Goal: Information Seeking & Learning: Find specific fact

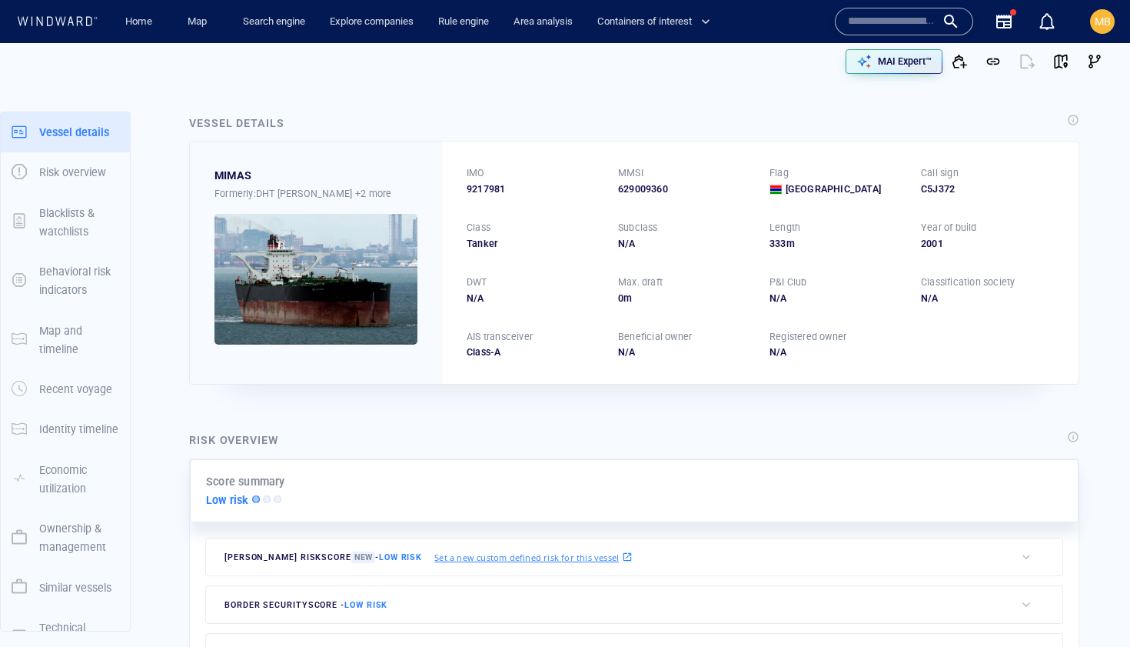
click at [863, 22] on input "text" at bounding box center [892, 21] width 88 height 23
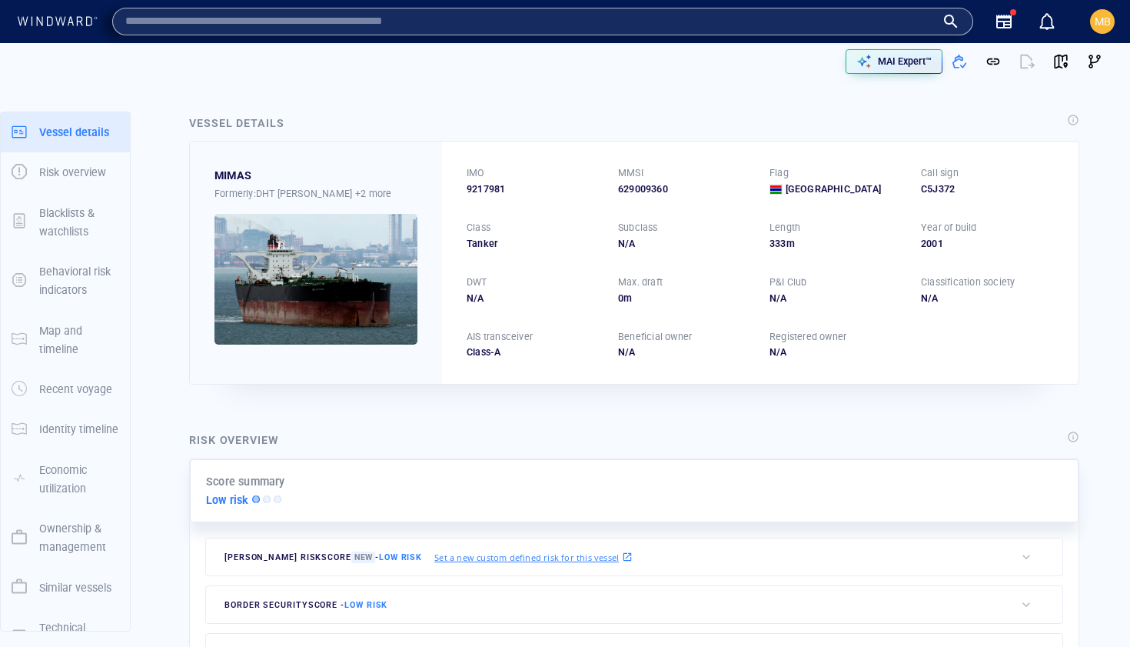
paste input "*******"
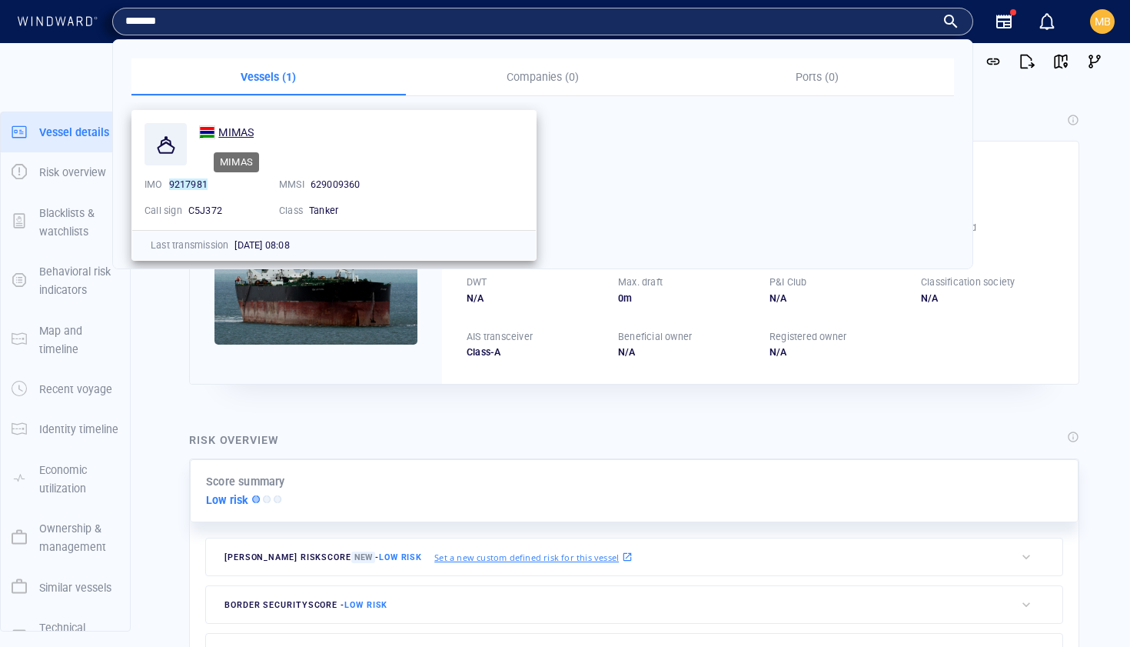
type input "*******"
click at [234, 128] on span "MIMAS" at bounding box center [235, 132] width 35 height 12
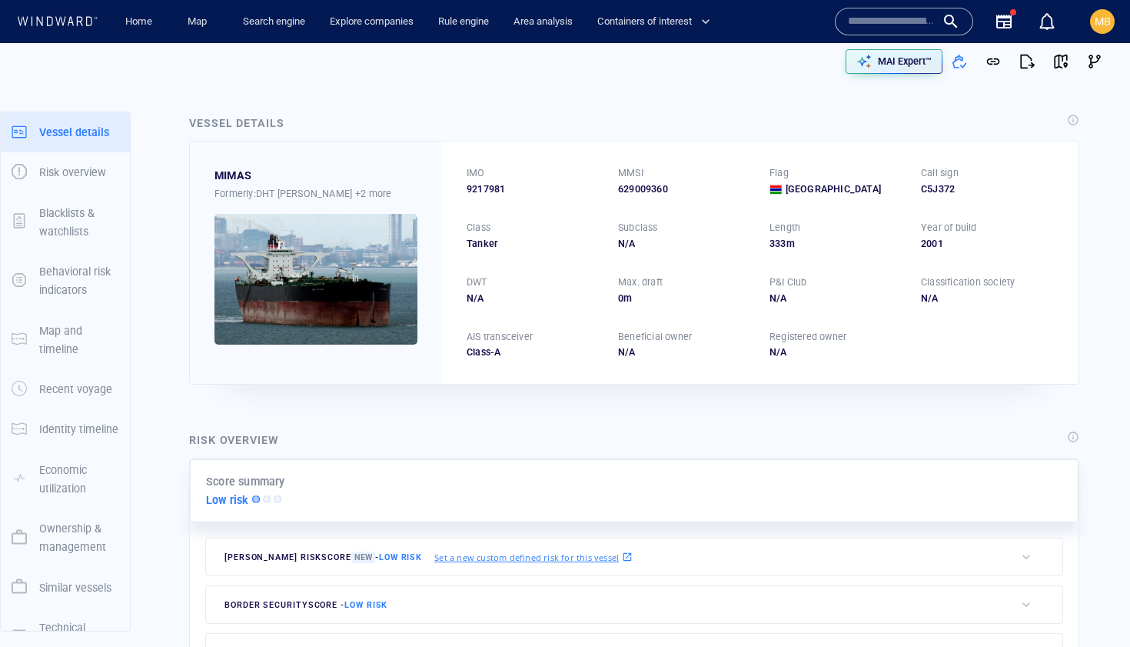
click at [866, 29] on input "text" at bounding box center [892, 21] width 88 height 23
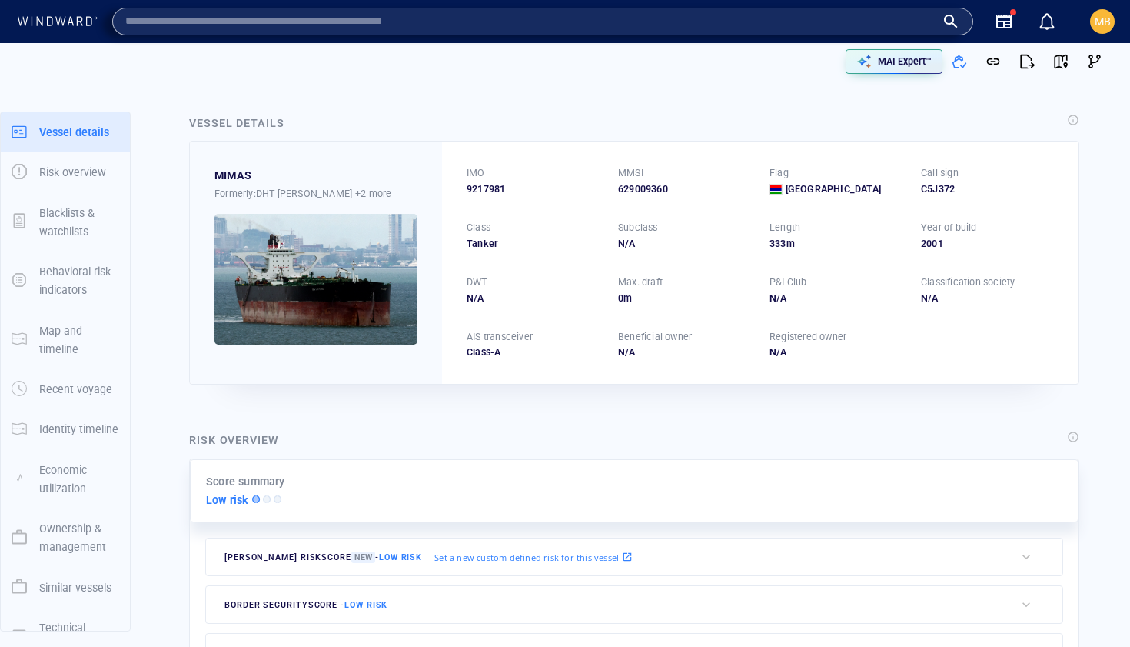
paste input "*********"
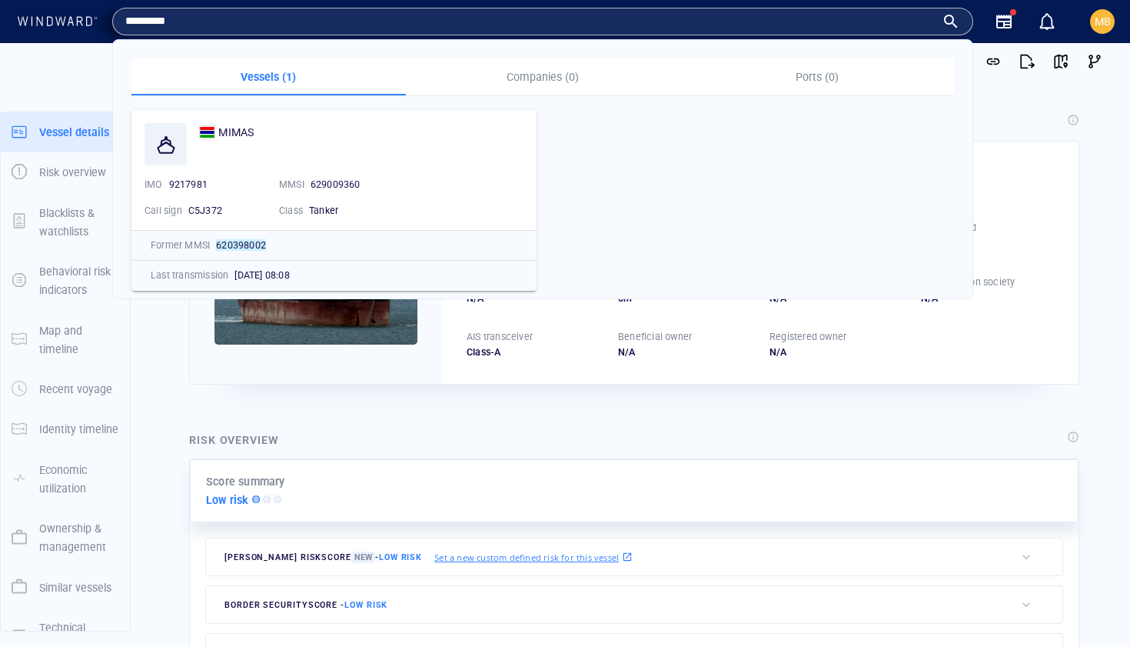
click at [820, 25] on input "*********" at bounding box center [530, 21] width 810 height 23
drag, startPoint x: 229, startPoint y: 24, endPoint x: 106, endPoint y: 18, distance: 123.2
click at [106, 17] on div "Home Map Search engine Explore companies Rule engine Area analysis Containers o…" at bounding box center [567, 21] width 1108 height 43
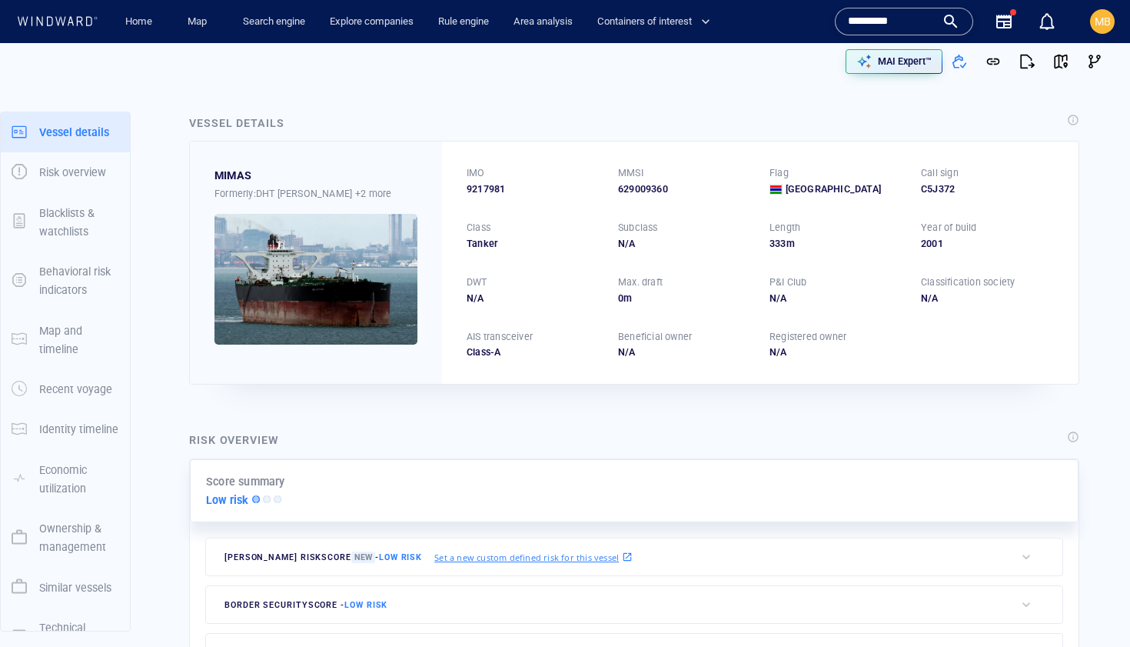
paste input "text"
click at [913, 15] on input "*********" at bounding box center [893, 21] width 91 height 23
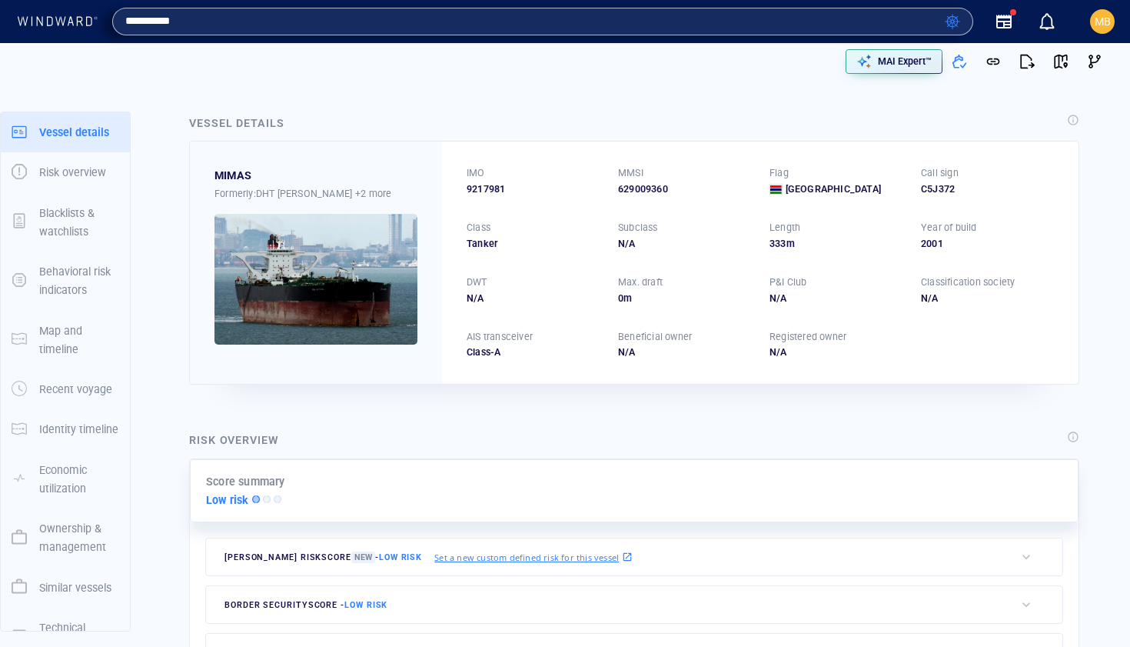
type input "*********"
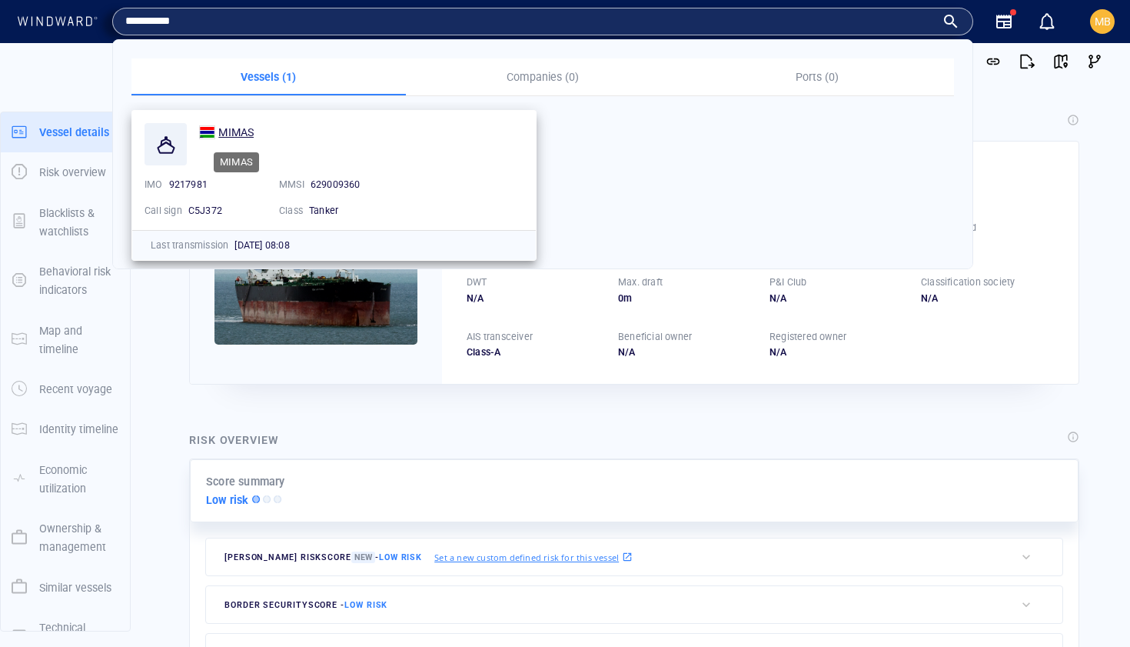
click at [245, 130] on span "MIMAS" at bounding box center [235, 132] width 35 height 12
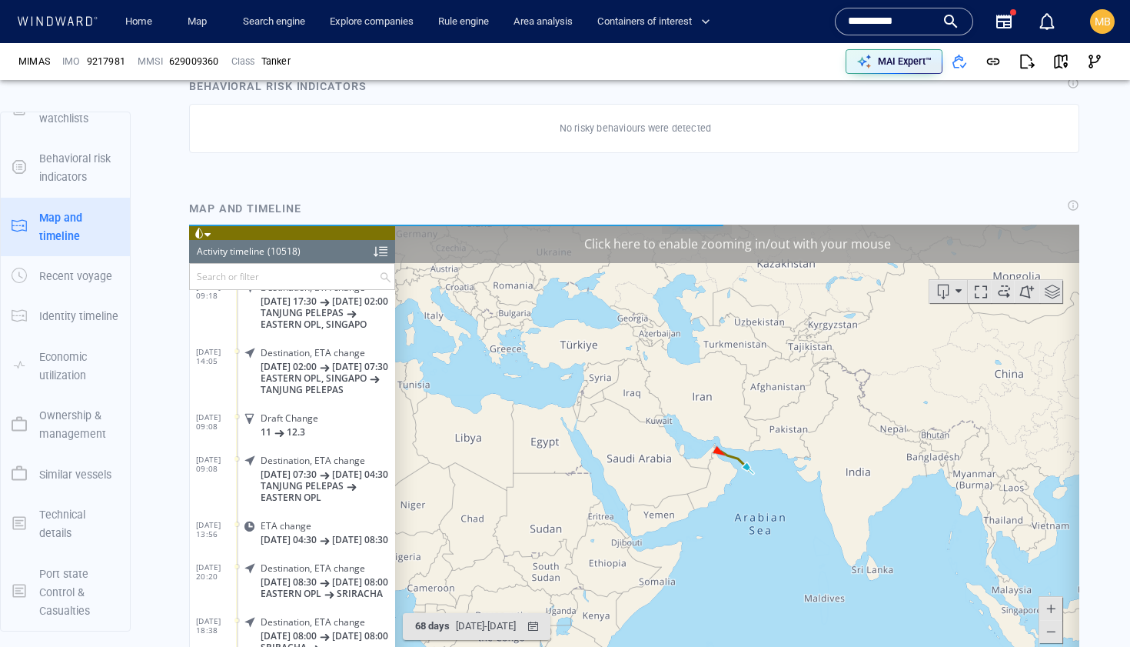
scroll to position [883, 0]
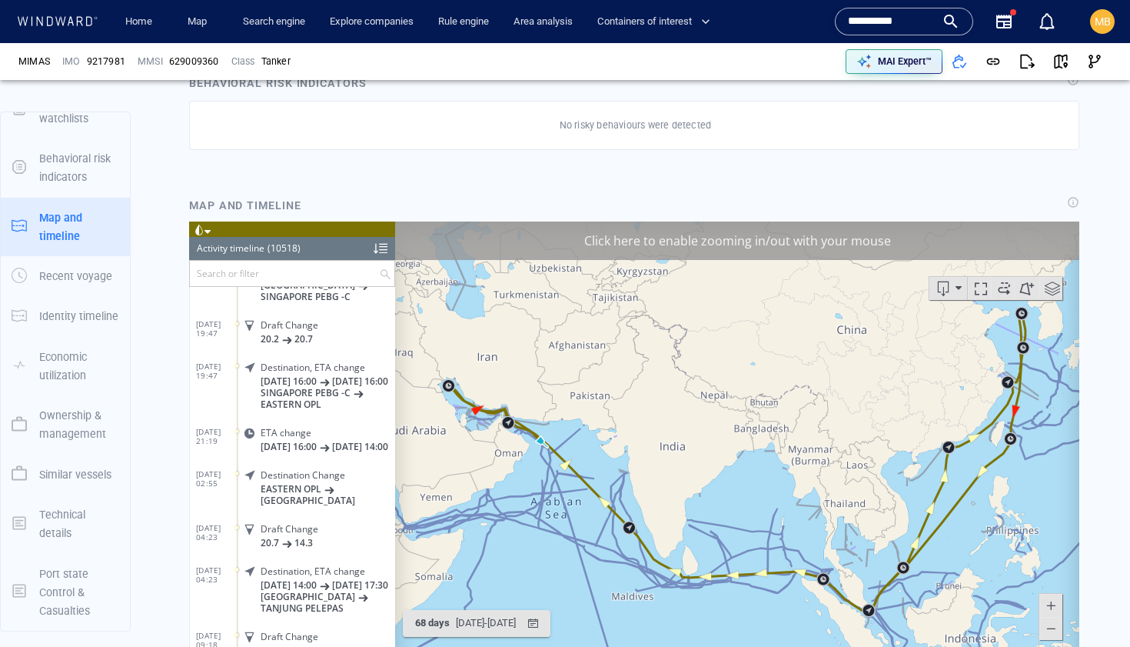
scroll to position [6702, 0]
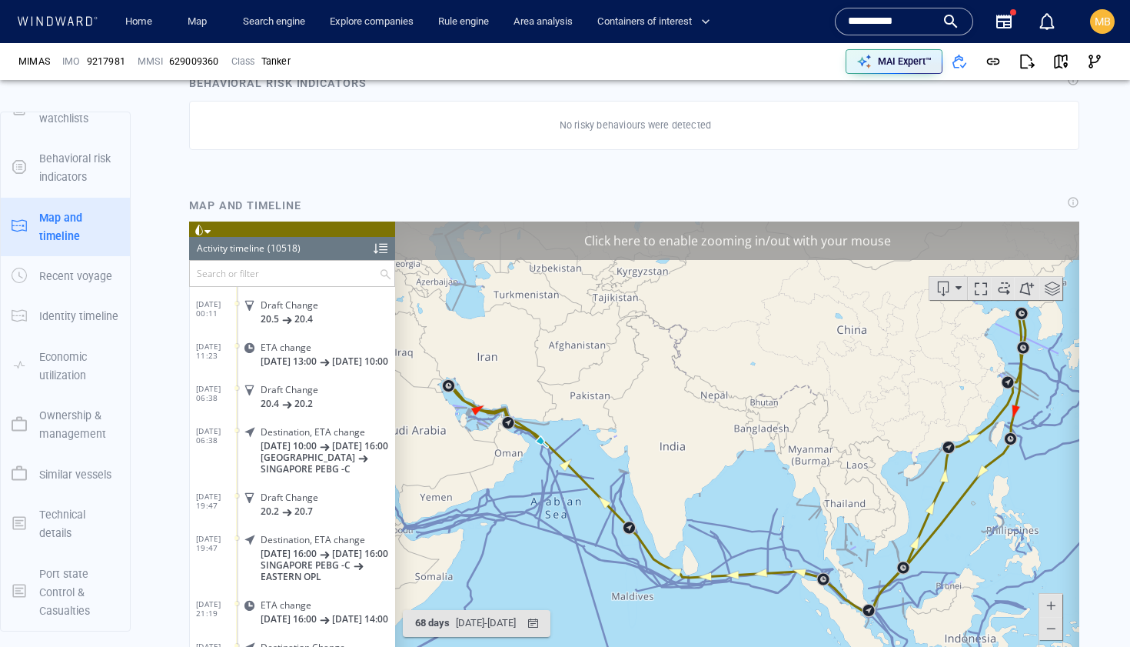
click at [338, 273] on input "text" at bounding box center [284, 272] width 189 height 25
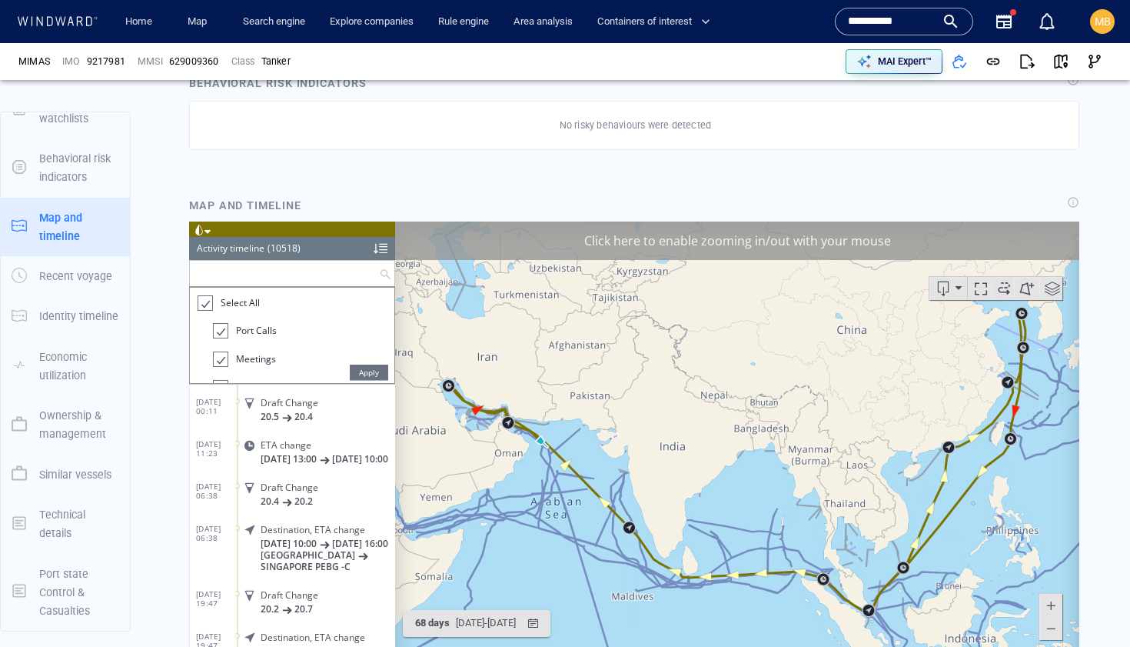
click at [206, 303] on div at bounding box center [204, 303] width 15 height 18
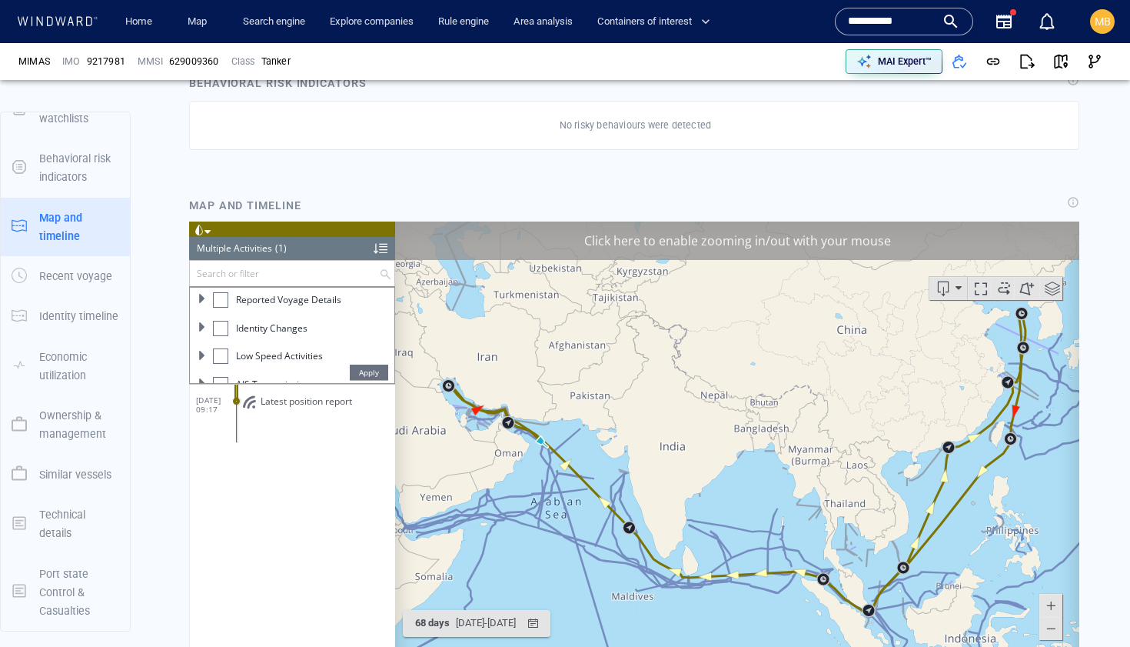
scroll to position [189, 0]
click at [221, 311] on div at bounding box center [220, 310] width 15 height 15
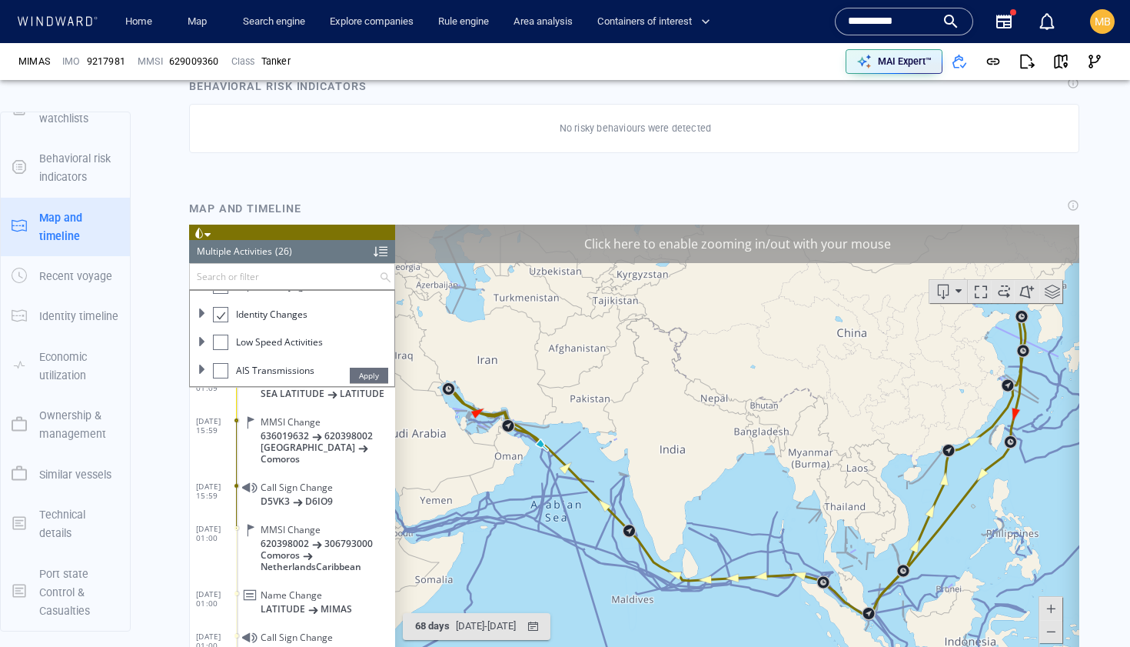
scroll to position [603, 0]
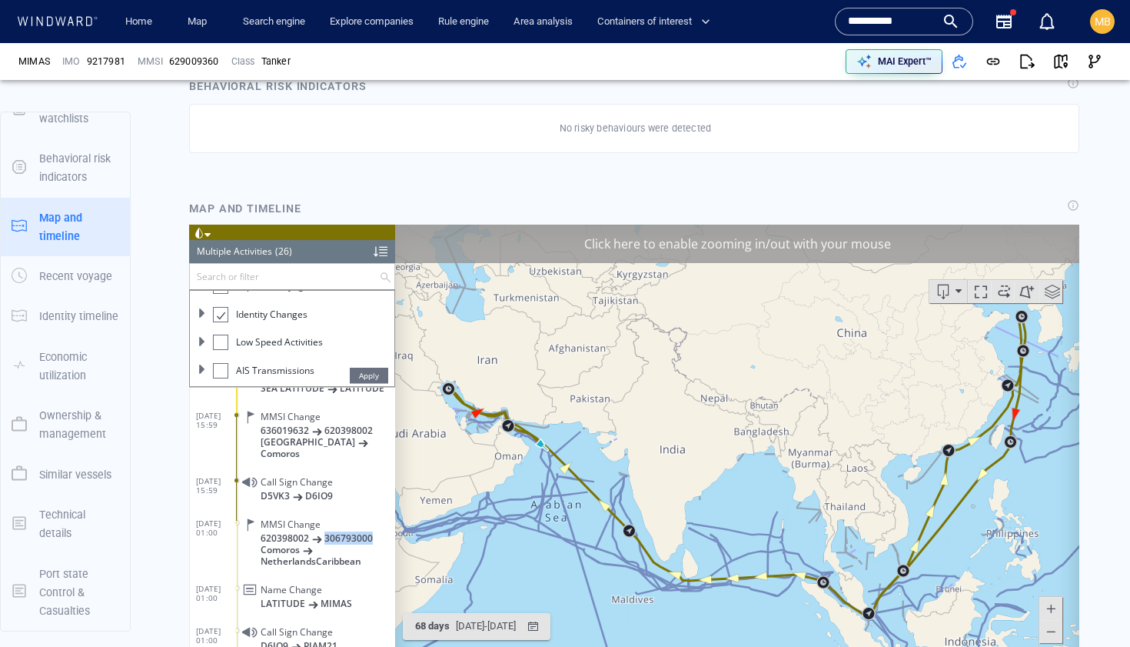
drag, startPoint x: 374, startPoint y: 517, endPoint x: 325, endPoint y: 517, distance: 48.4
click at [325, 531] on p "620398002 306793000" at bounding box center [328, 537] width 135 height 12
copy span "306793000"
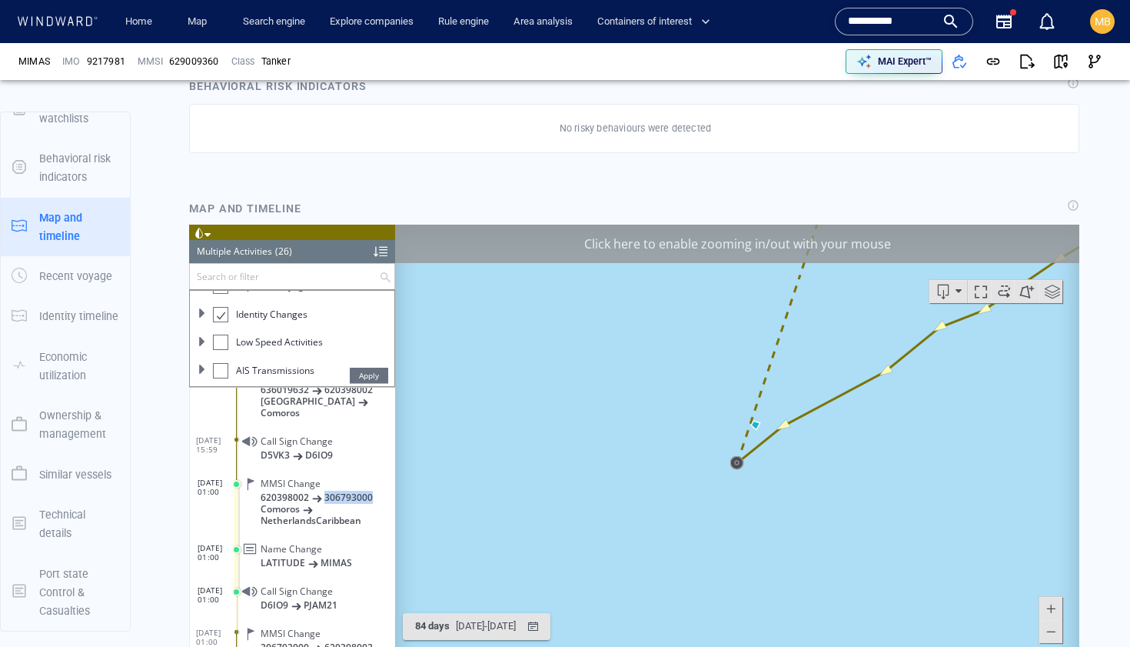
scroll to position [658, 0]
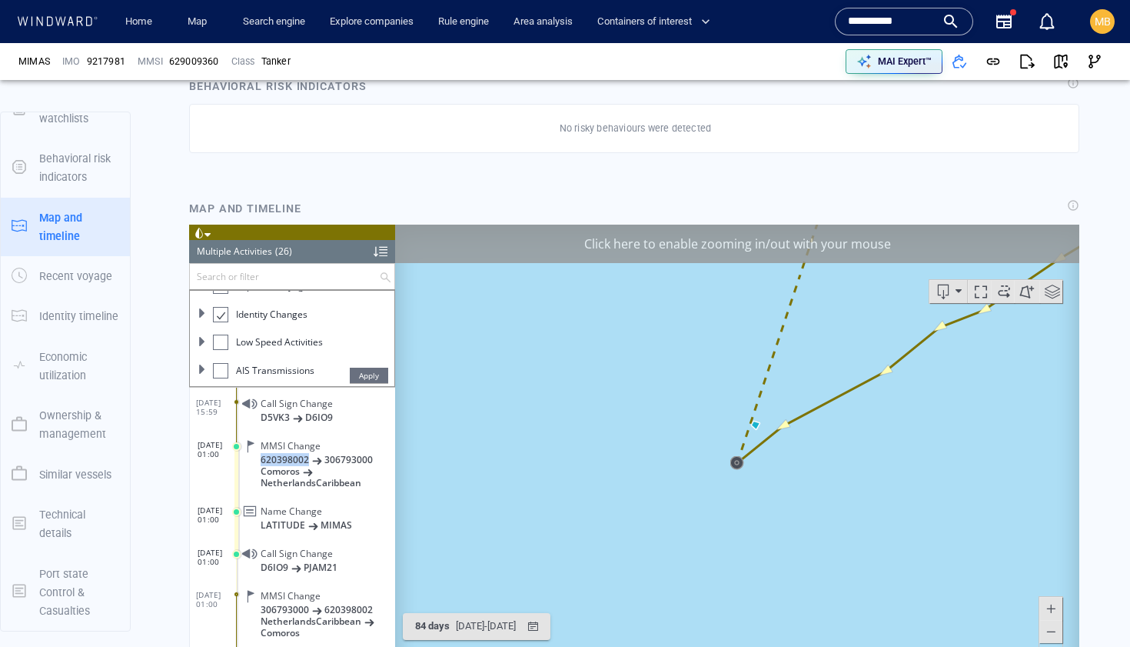
drag, startPoint x: 307, startPoint y: 450, endPoint x: 262, endPoint y: 450, distance: 44.6
click at [262, 453] on span "620398002" at bounding box center [285, 459] width 48 height 12
copy span "620398002"
drag, startPoint x: 909, startPoint y: 21, endPoint x: 844, endPoint y: 13, distance: 65.0
click at [844, 13] on div "*********" at bounding box center [904, 22] width 138 height 28
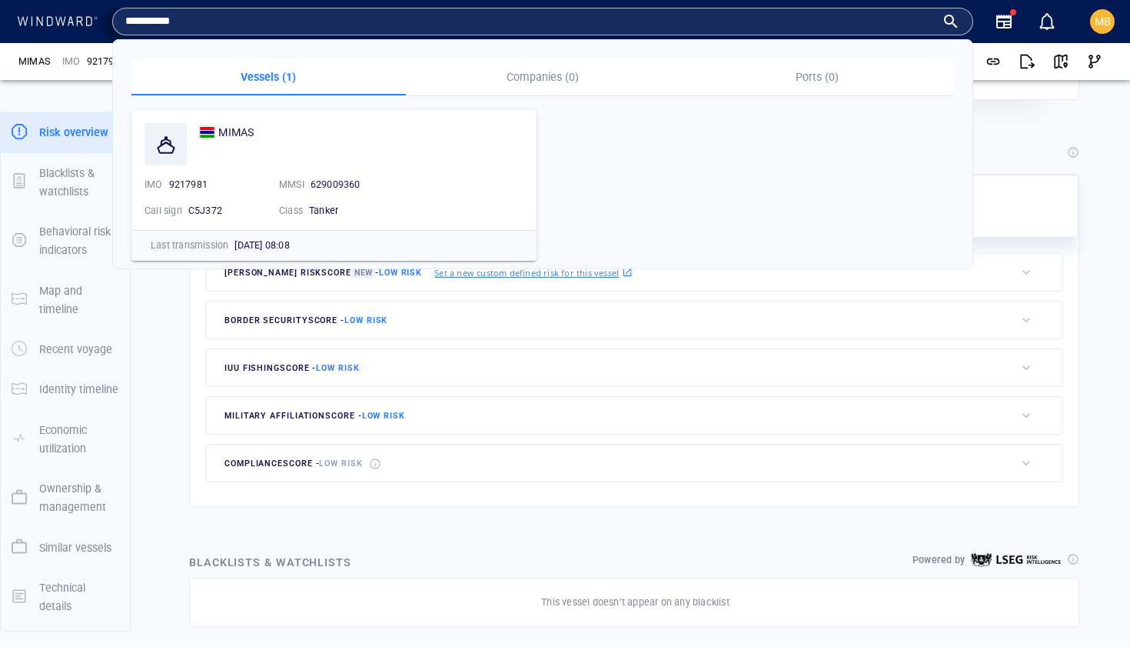
scroll to position [232, 0]
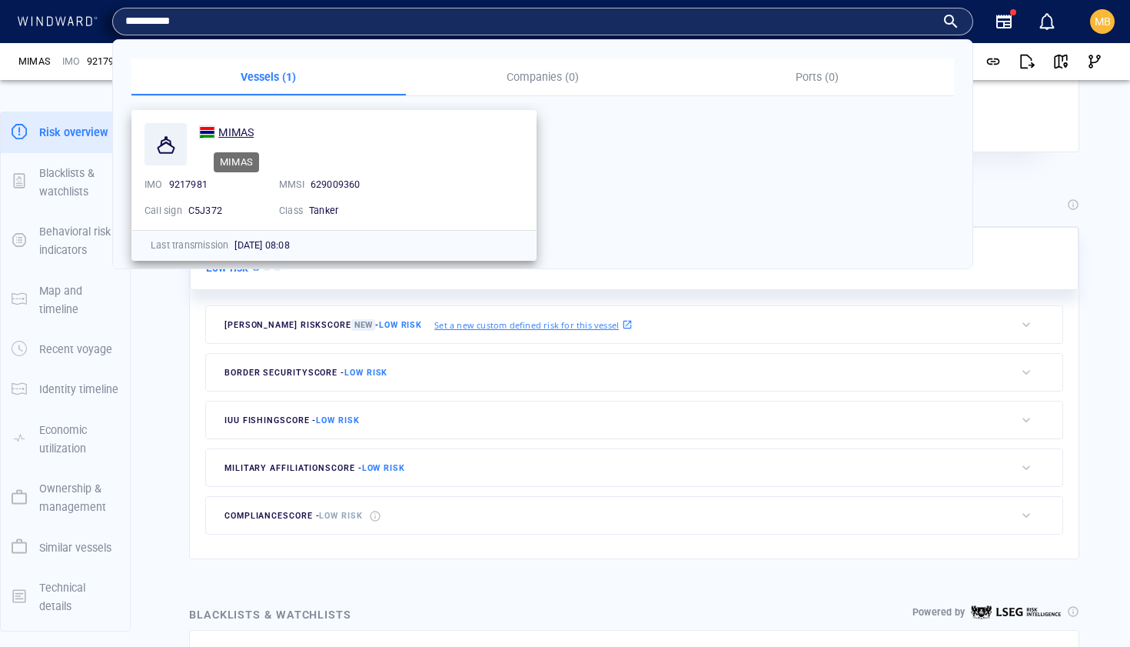
click at [243, 131] on span "MIMAS" at bounding box center [235, 132] width 35 height 12
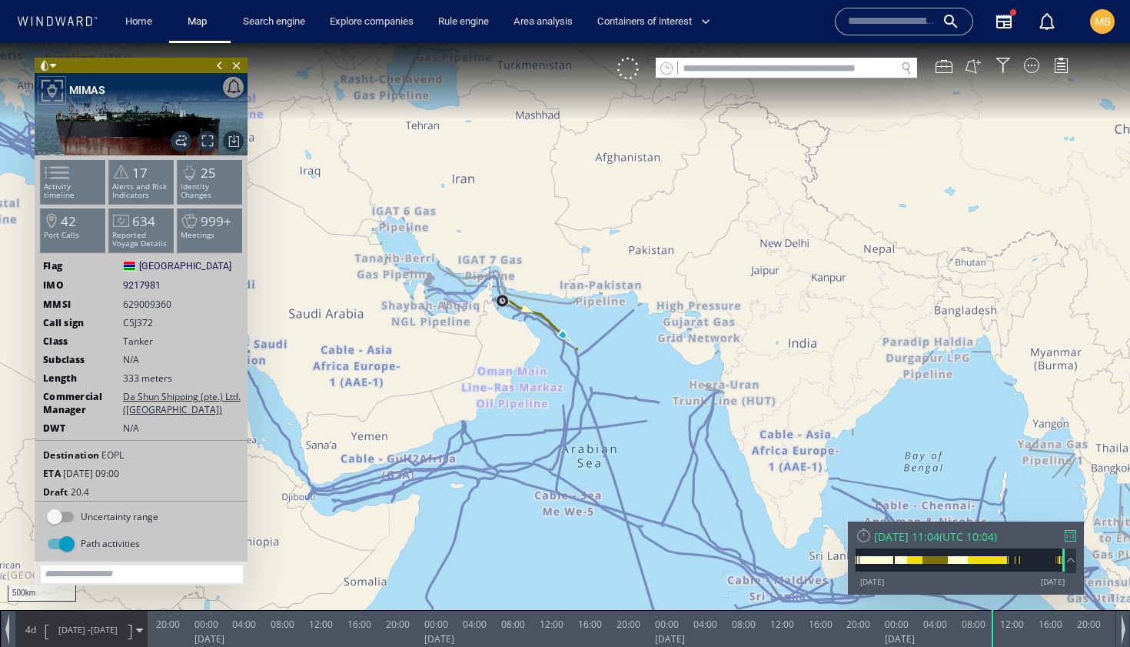
click at [711, 67] on input "text" at bounding box center [787, 68] width 218 height 21
paste input "*********"
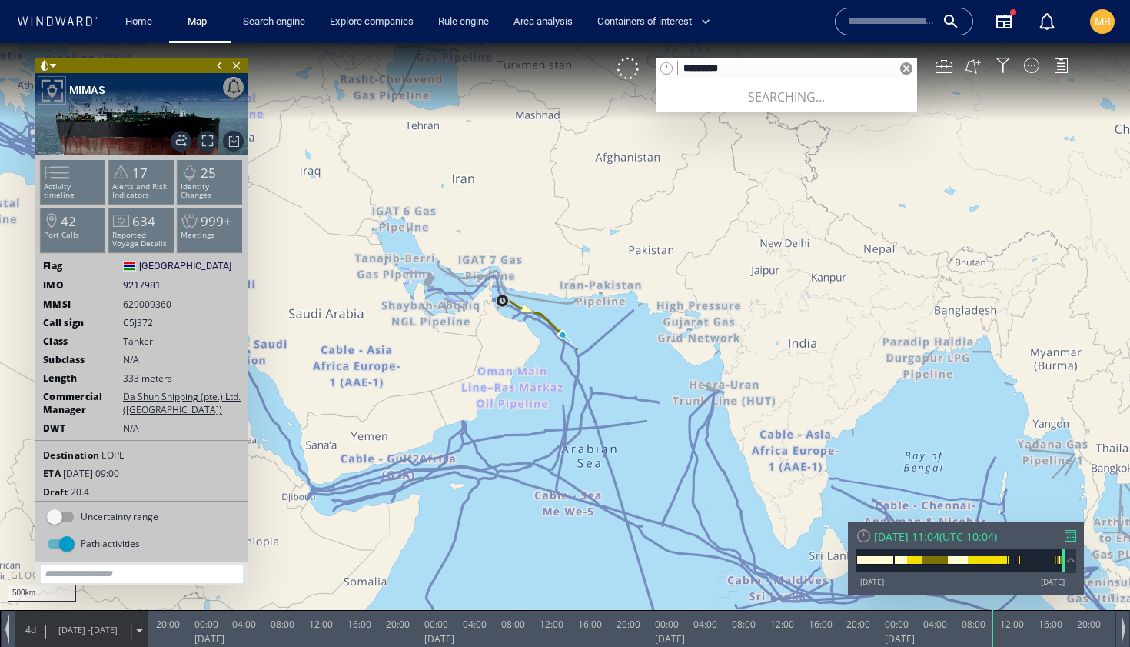
type input "*********"
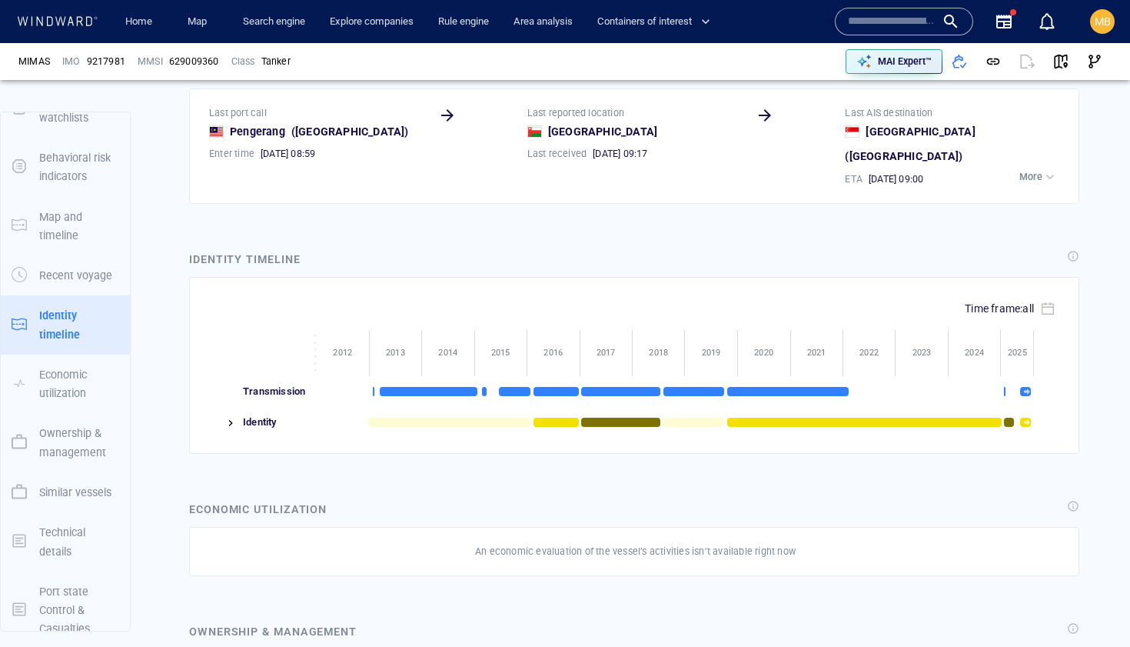
scroll to position [6779, 0]
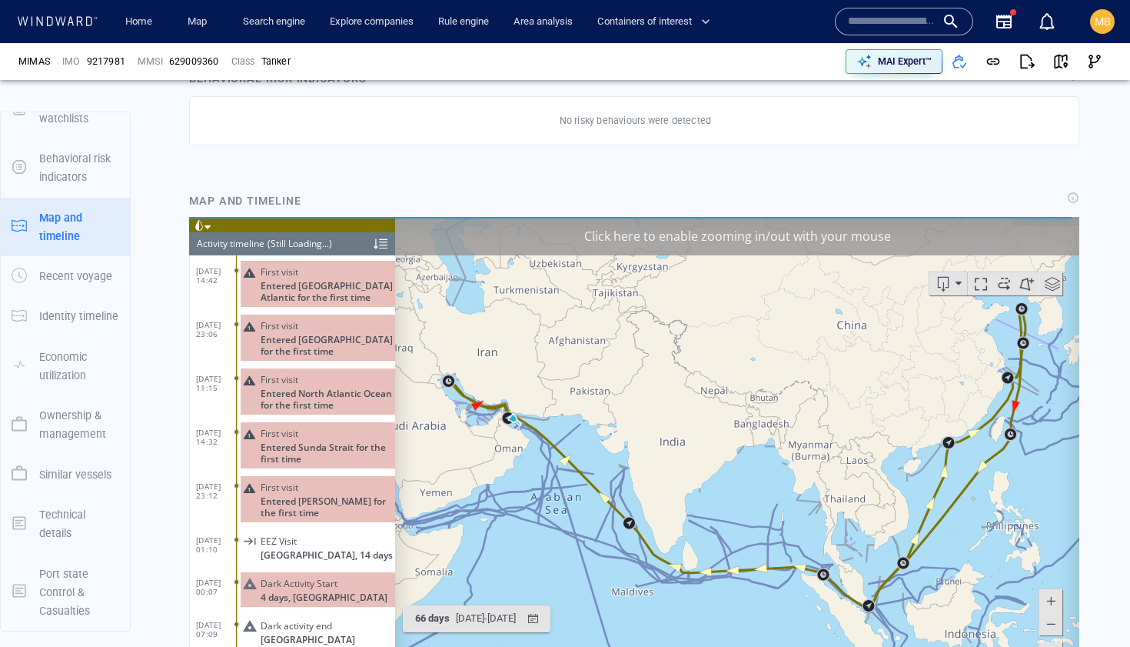
click at [339, 243] on header "Activity timeline (Still Loading...)" at bounding box center [292, 242] width 206 height 23
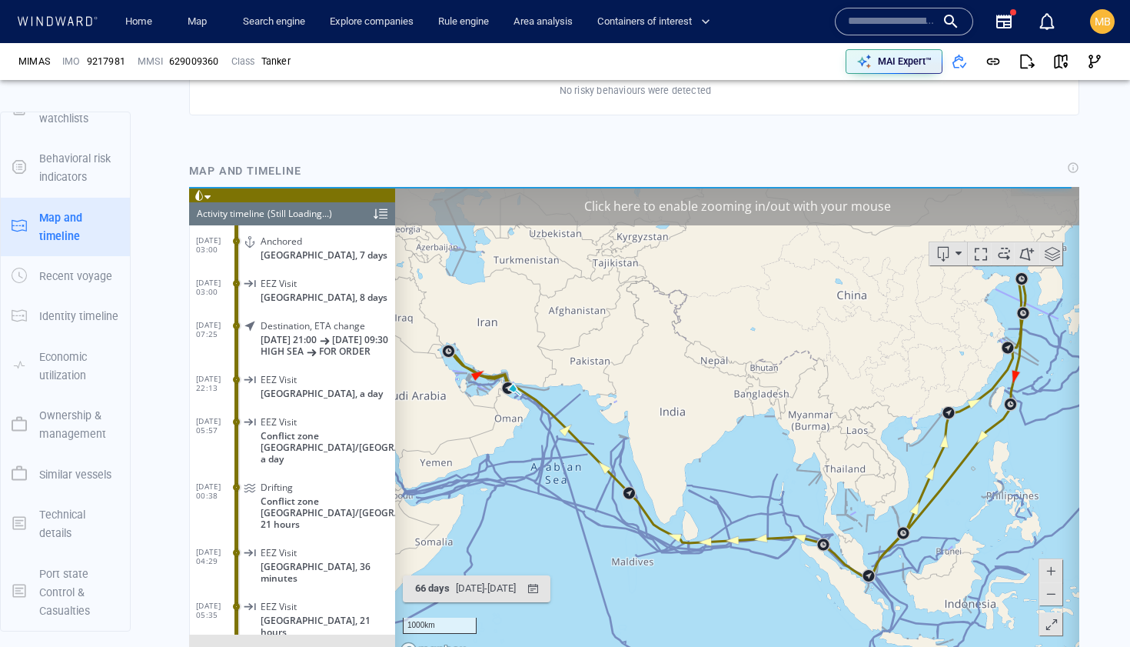
click at [383, 213] on div at bounding box center [381, 212] width 14 height 23
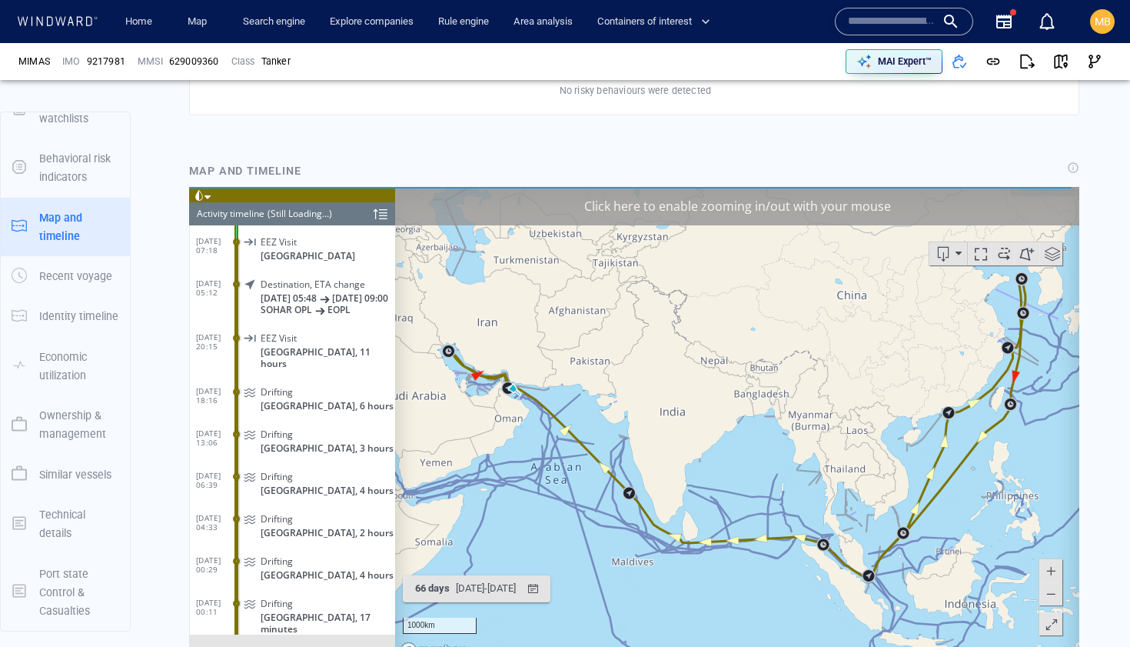
click at [378, 213] on div at bounding box center [381, 212] width 14 height 23
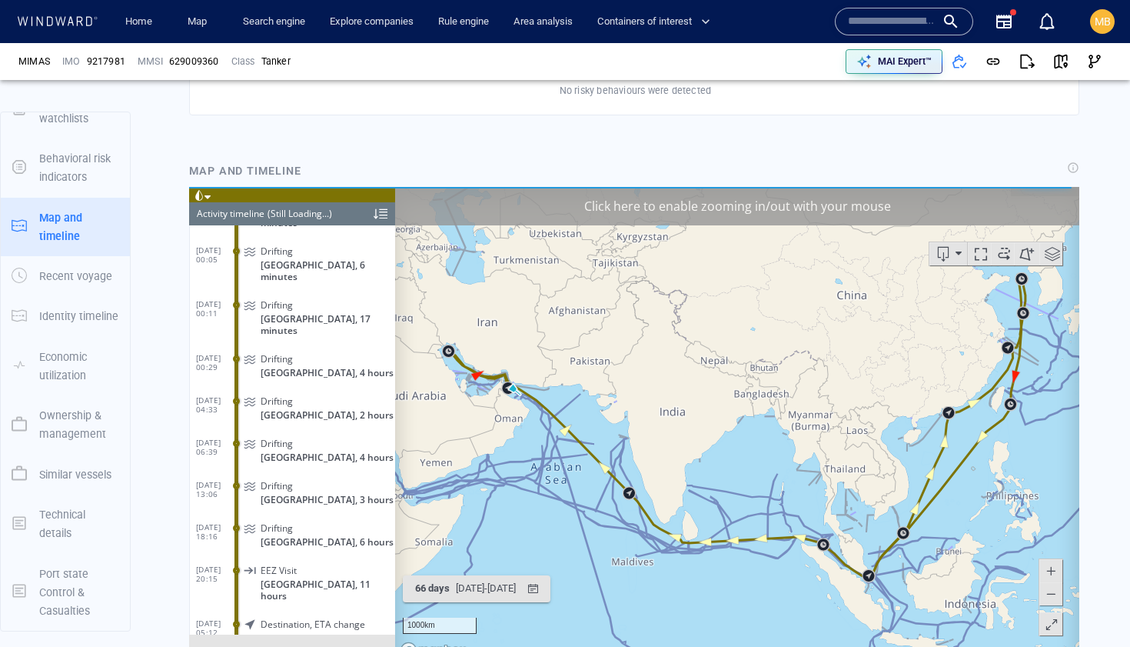
click at [378, 213] on div at bounding box center [381, 212] width 14 height 23
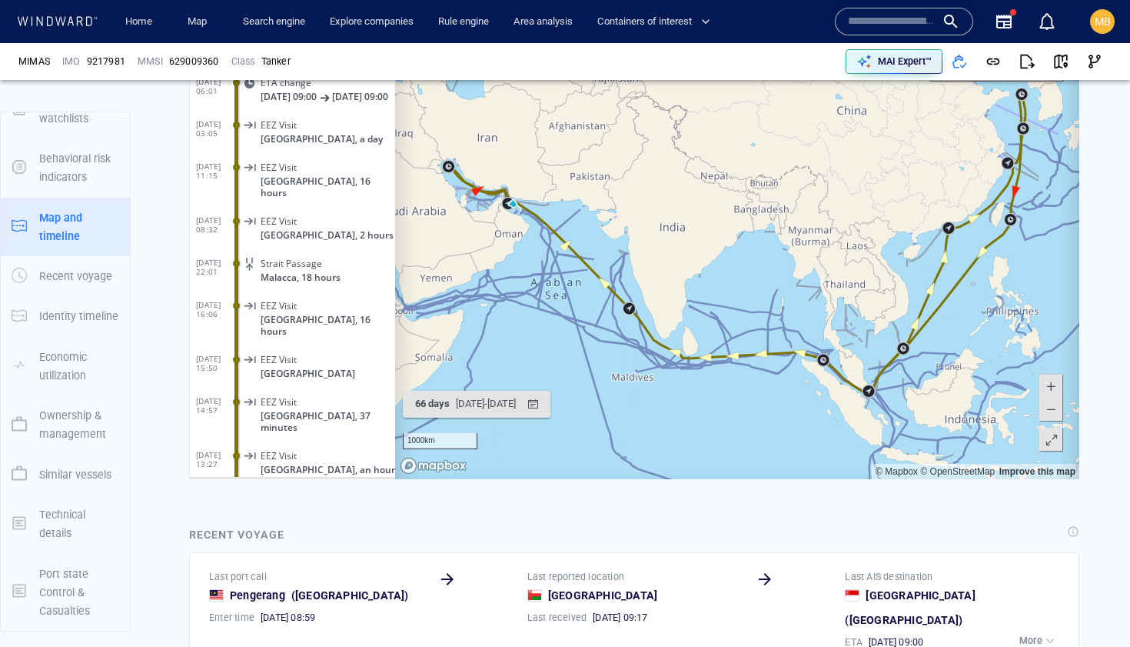
drag, startPoint x: 859, startPoint y: 414, endPoint x: 837, endPoint y: 435, distance: 31.0
click at [838, 434] on canvas "Map" at bounding box center [737, 240] width 684 height 477
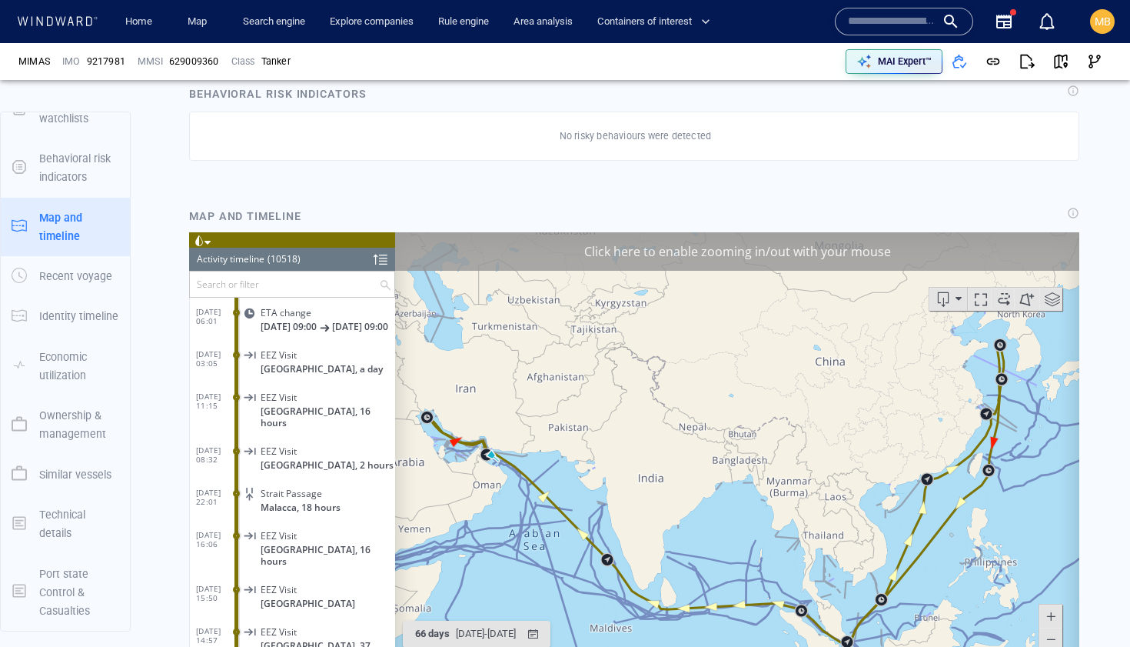
click at [798, 251] on div "Click here to enable zooming in/out with your mouse" at bounding box center [737, 250] width 684 height 38
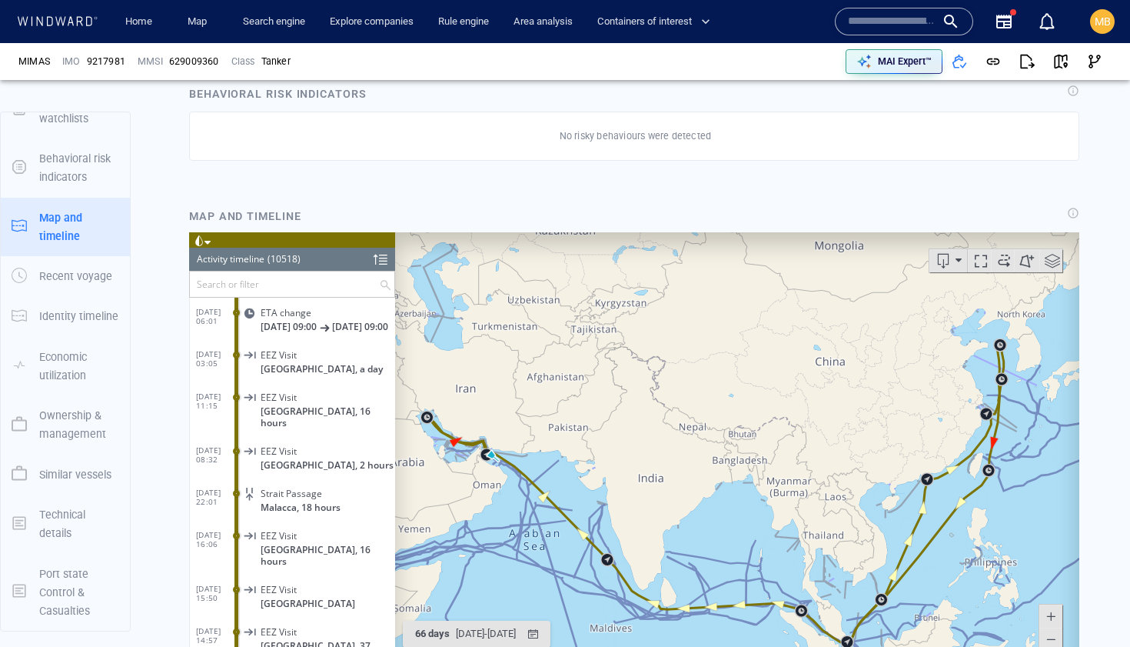
drag, startPoint x: 773, startPoint y: 436, endPoint x: 751, endPoint y: 334, distance: 103.9
click at [751, 334] on canvas "Map" at bounding box center [737, 469] width 684 height 477
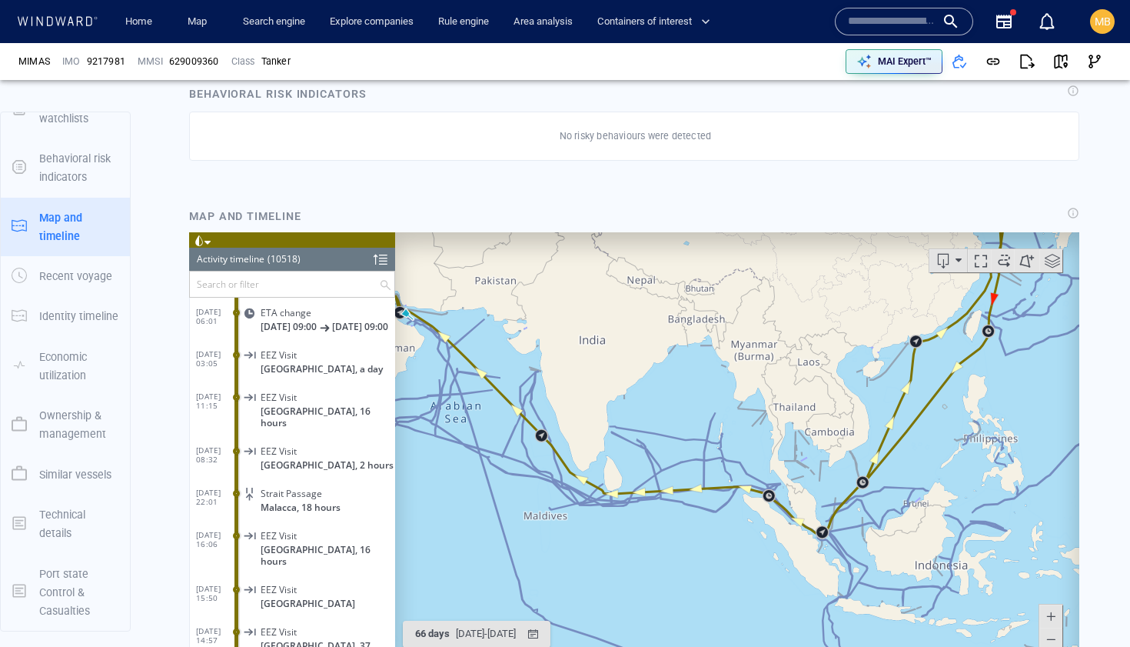
drag, startPoint x: 806, startPoint y: 471, endPoint x: 738, endPoint y: 412, distance: 89.9
click at [739, 411] on canvas "Map" at bounding box center [737, 469] width 684 height 477
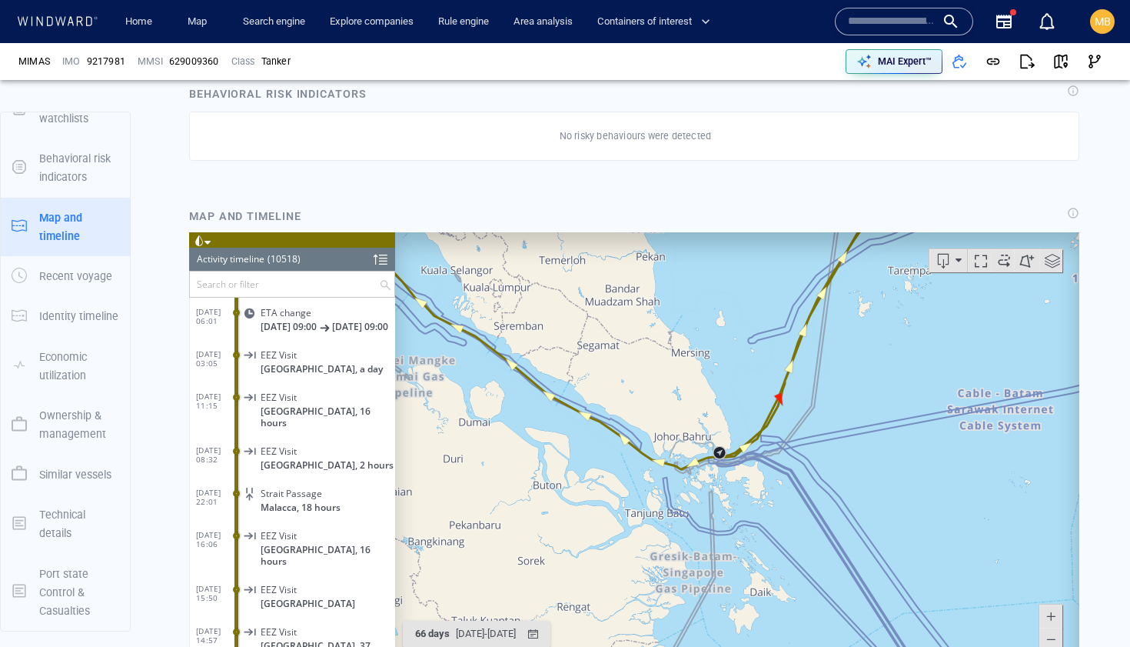
drag, startPoint x: 710, startPoint y: 529, endPoint x: 706, endPoint y: 344, distance: 185.3
click at [706, 344] on canvas "Map" at bounding box center [737, 469] width 684 height 477
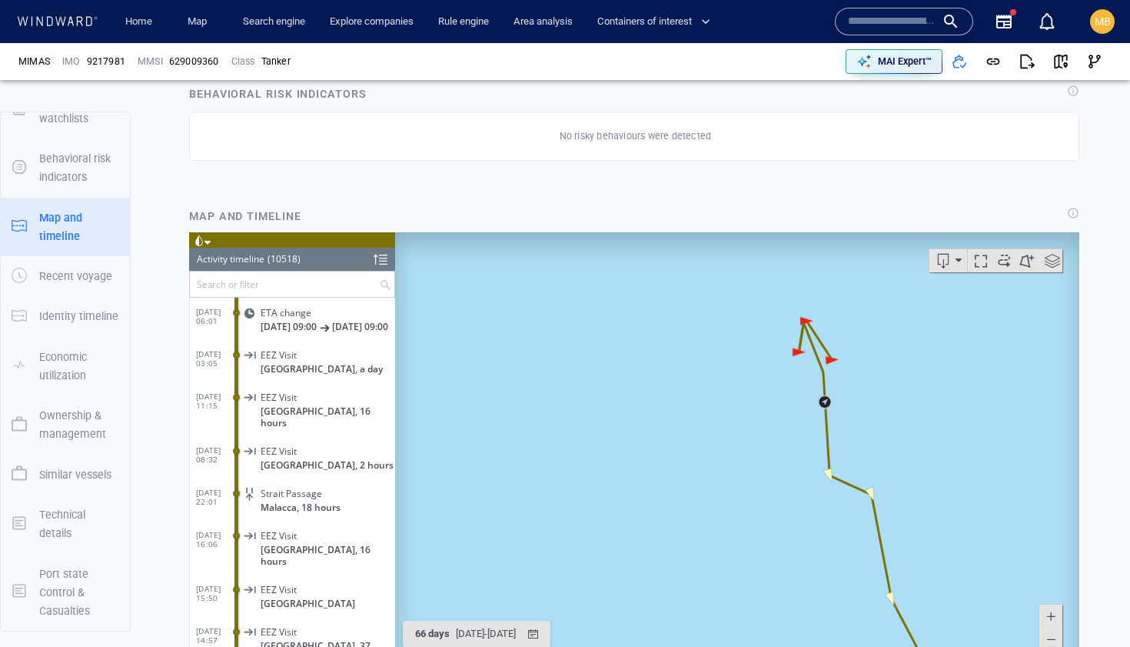
drag, startPoint x: 894, startPoint y: 494, endPoint x: 833, endPoint y: 380, distance: 129.0
click at [834, 381] on canvas "Map" at bounding box center [737, 469] width 684 height 477
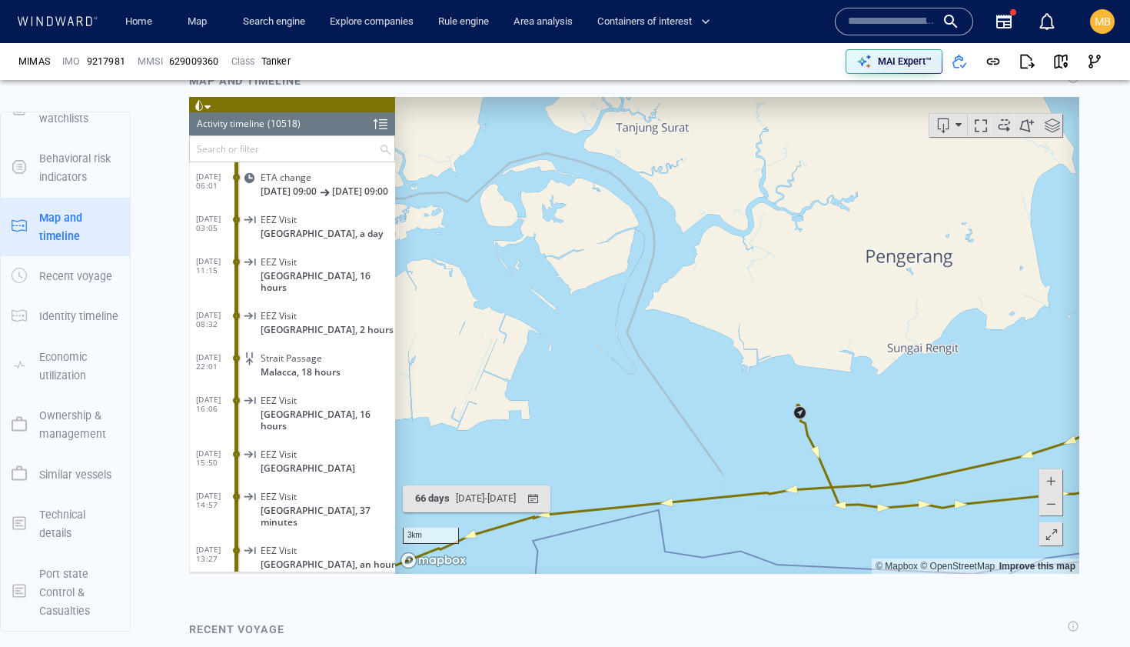
scroll to position [1629, 0]
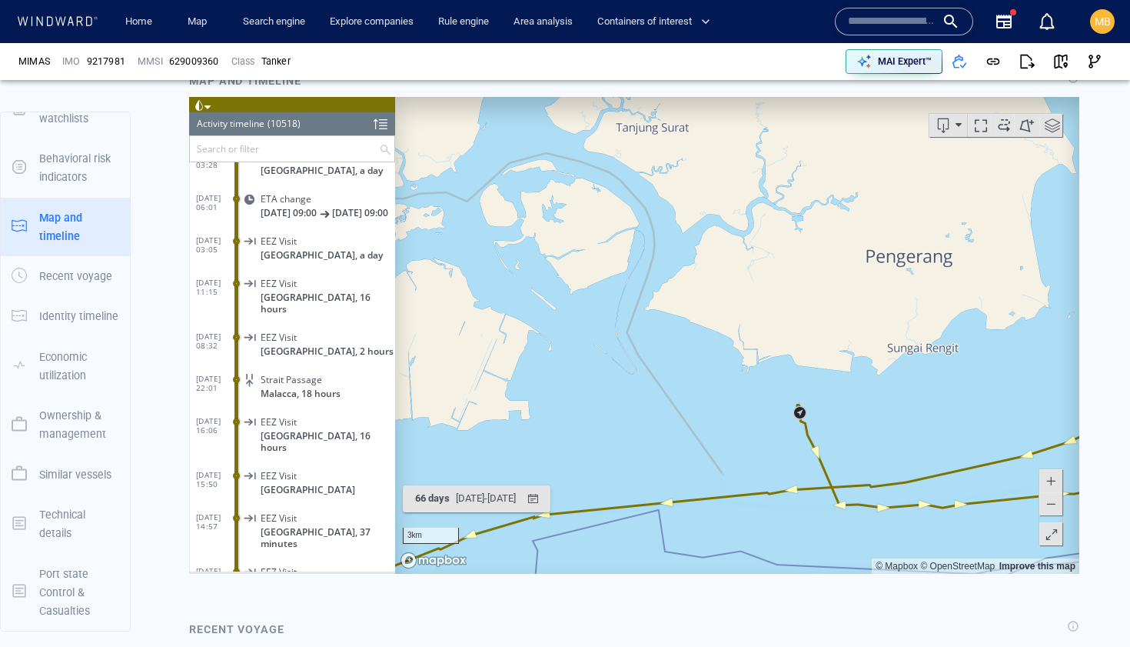
click at [340, 149] on input "text" at bounding box center [284, 147] width 189 height 25
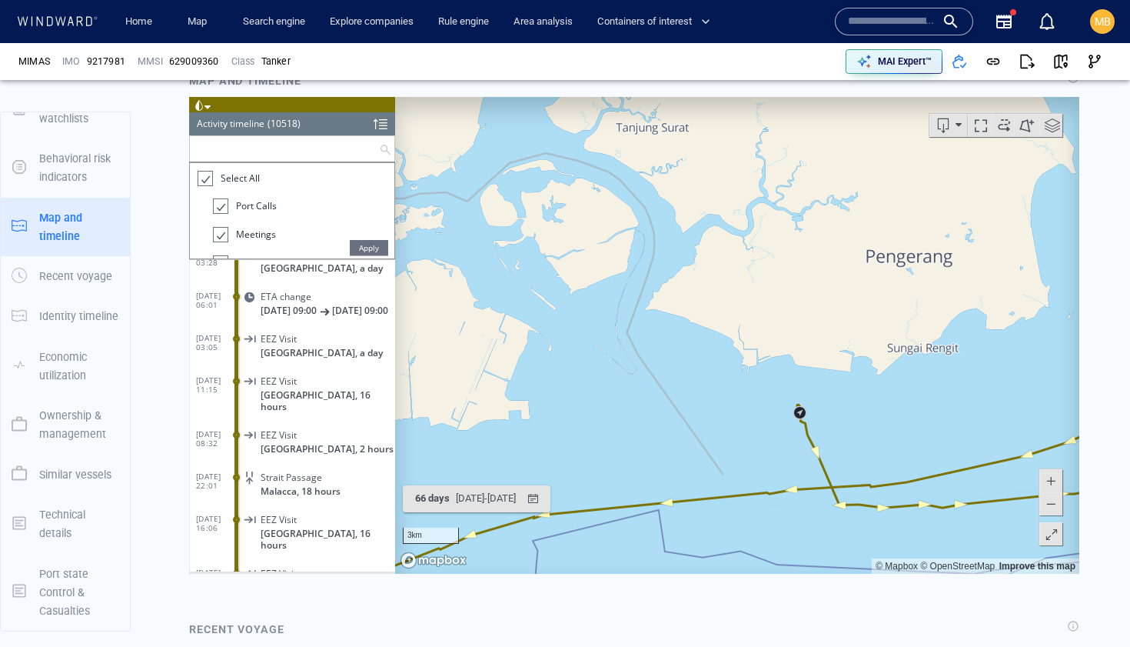
click at [222, 208] on div at bounding box center [219, 206] width 15 height 18
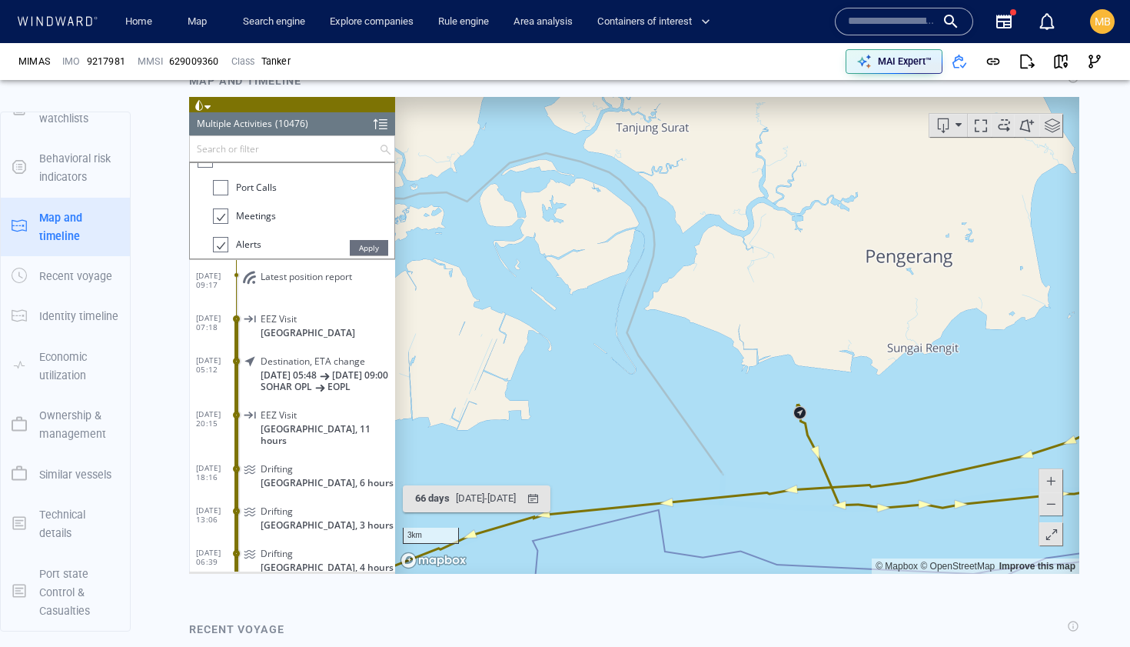
scroll to position [32, 0]
click at [222, 202] on div at bounding box center [219, 203] width 15 height 18
click at [221, 200] on div at bounding box center [219, 199] width 15 height 18
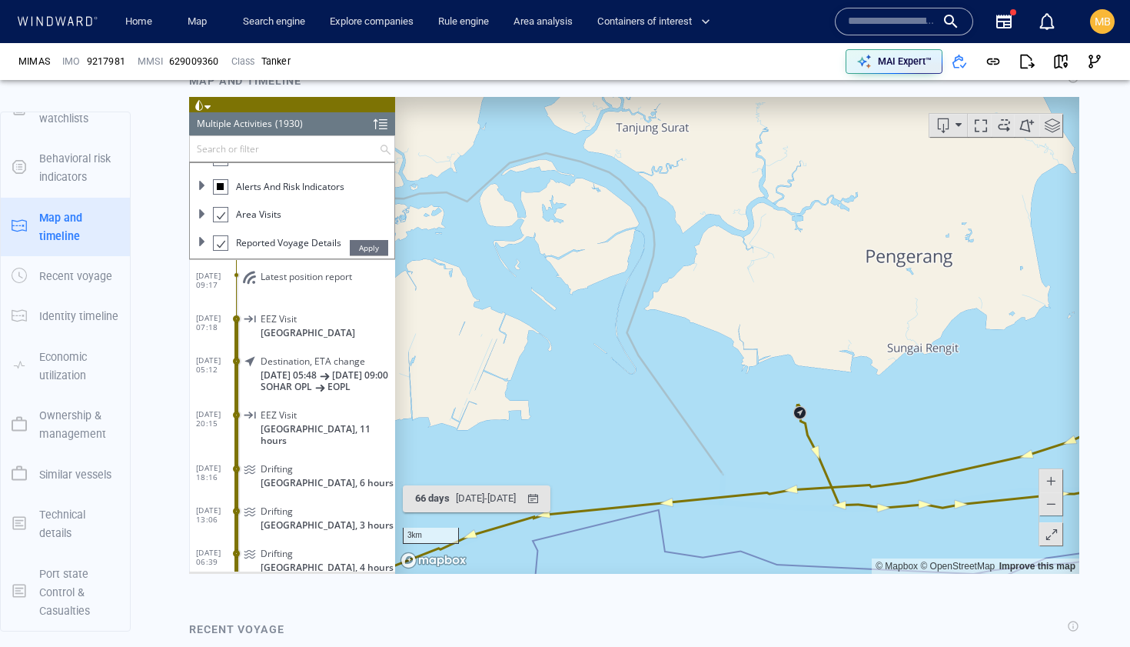
click at [220, 216] on div at bounding box center [219, 214] width 15 height 18
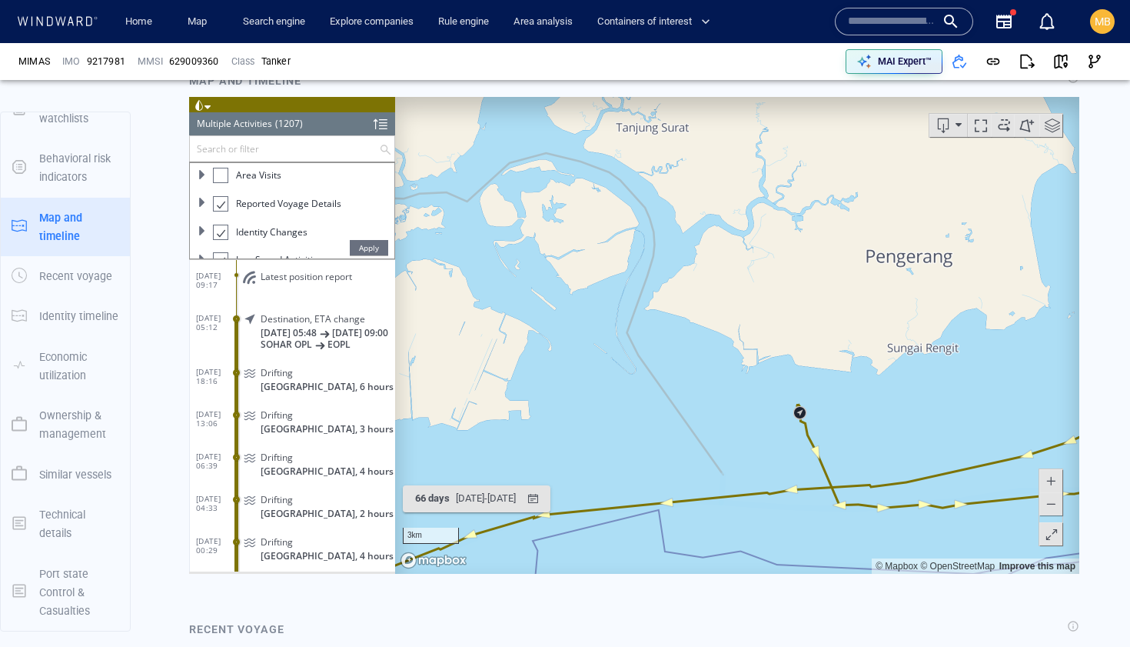
scroll to position [180, 0]
click at [221, 171] on div at bounding box center [219, 167] width 15 height 18
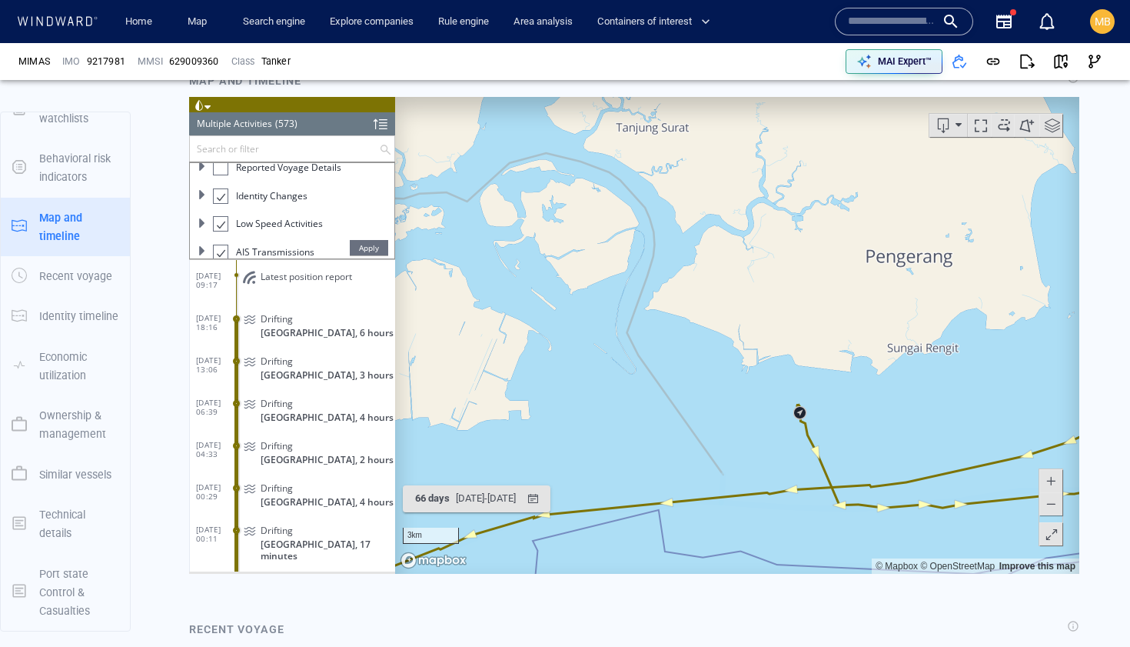
click at [221, 195] on div at bounding box center [219, 196] width 15 height 18
click at [221, 195] on div at bounding box center [220, 195] width 15 height 15
click at [218, 221] on div at bounding box center [219, 223] width 15 height 18
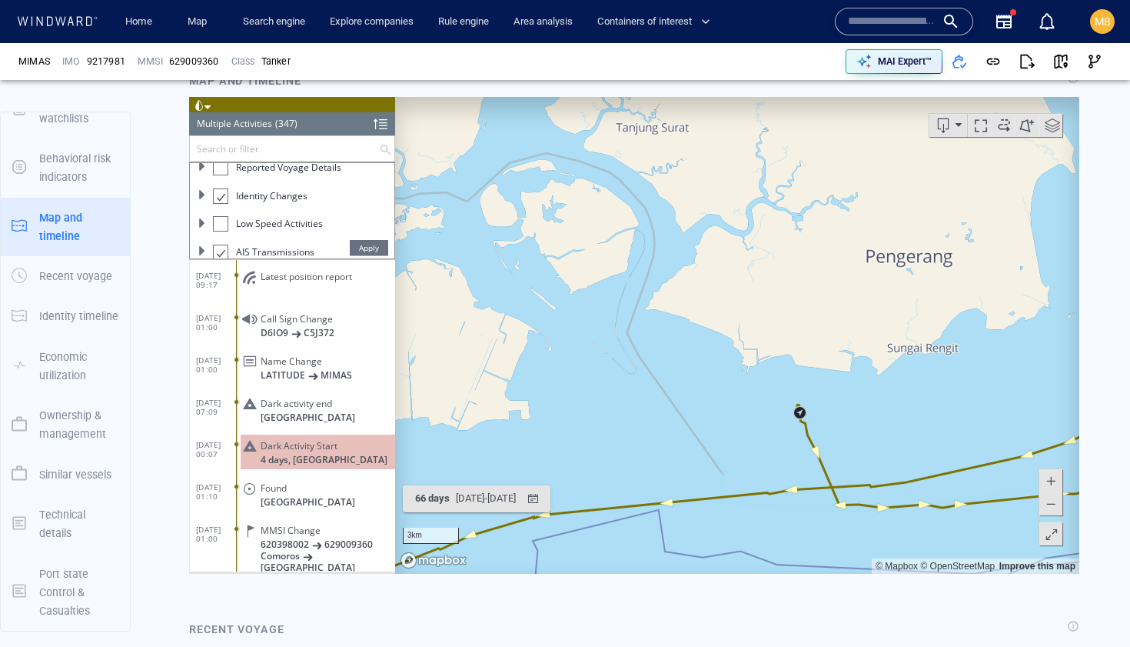
scroll to position [189, 0]
click at [218, 243] on div at bounding box center [219, 243] width 15 height 18
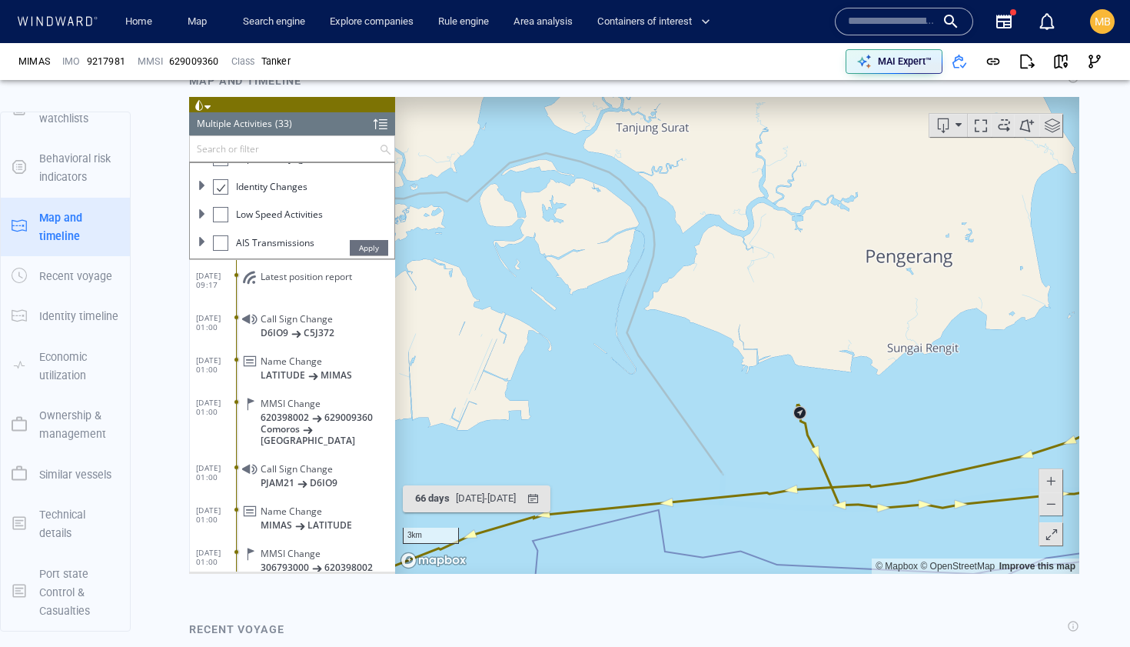
click at [368, 247] on span "Apply" at bounding box center [369, 246] width 38 height 15
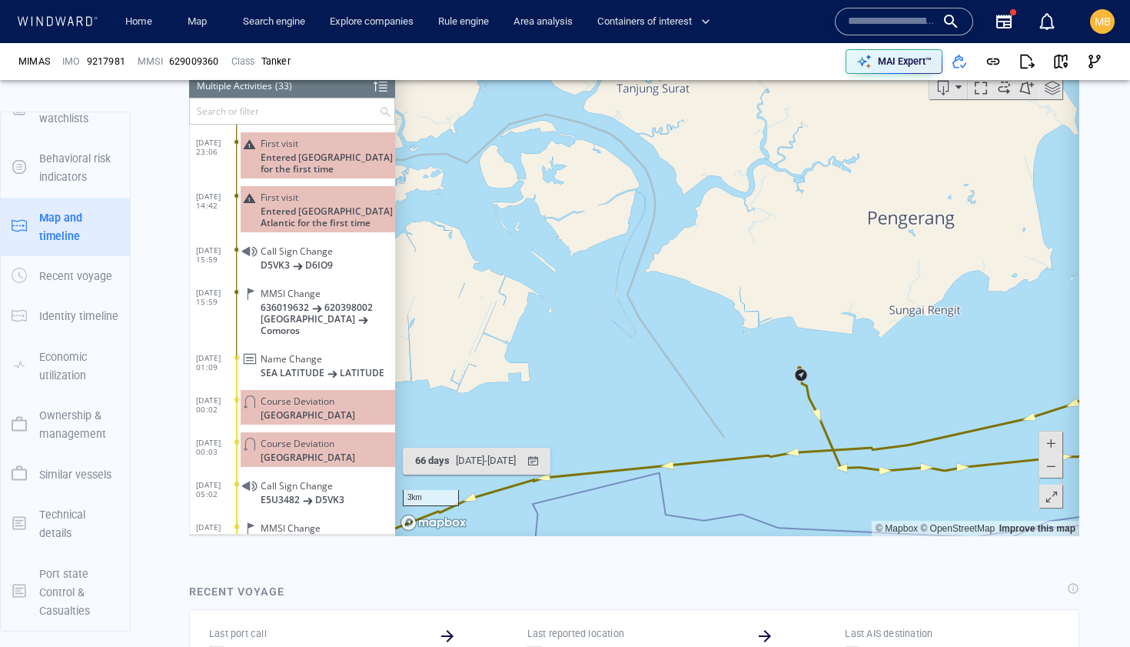
scroll to position [561, 0]
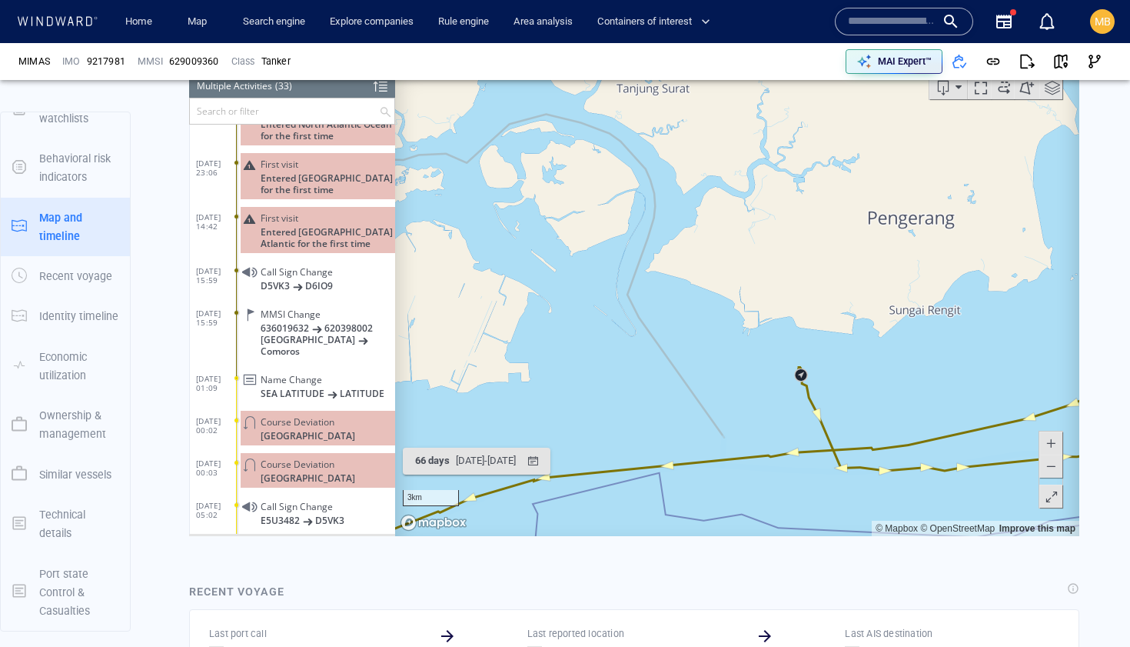
click at [300, 344] on span "Comoros" at bounding box center [280, 350] width 39 height 12
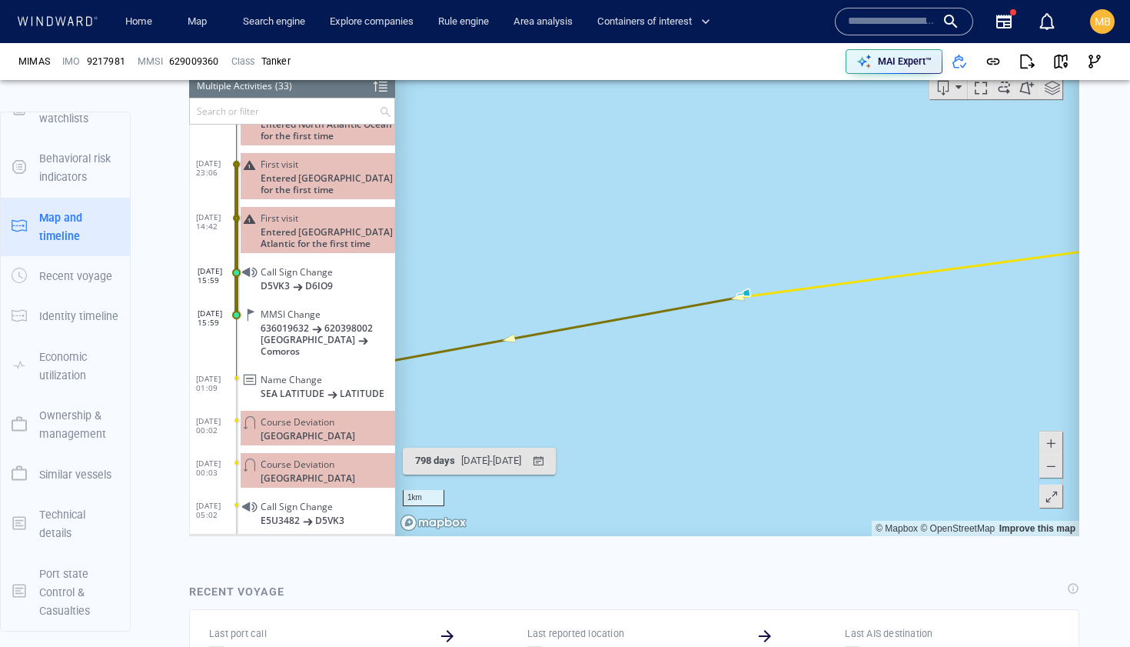
scroll to position [580, 0]
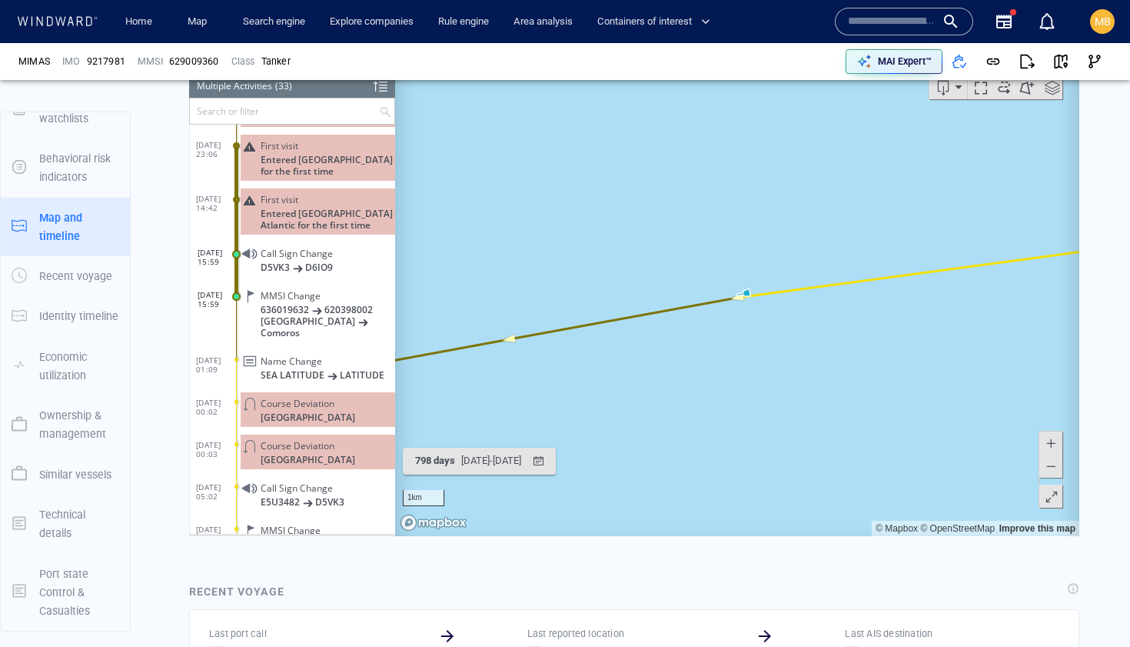
click at [306, 368] on span "SEA LATITUDE" at bounding box center [293, 374] width 64 height 12
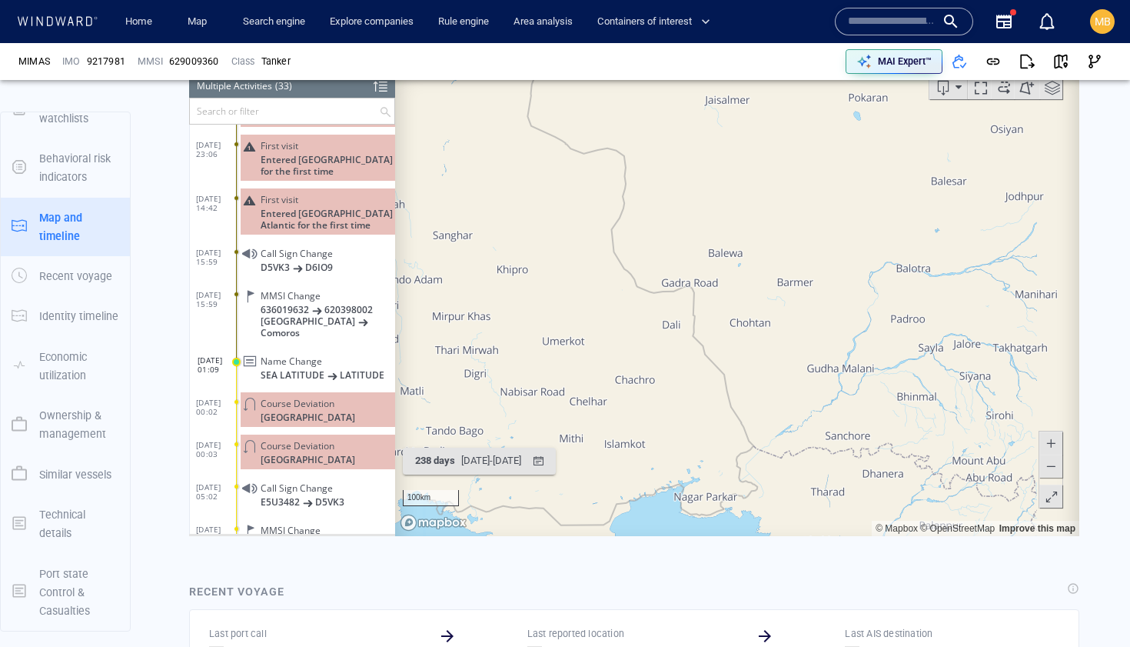
click at [306, 310] on span "636019632" at bounding box center [285, 309] width 48 height 12
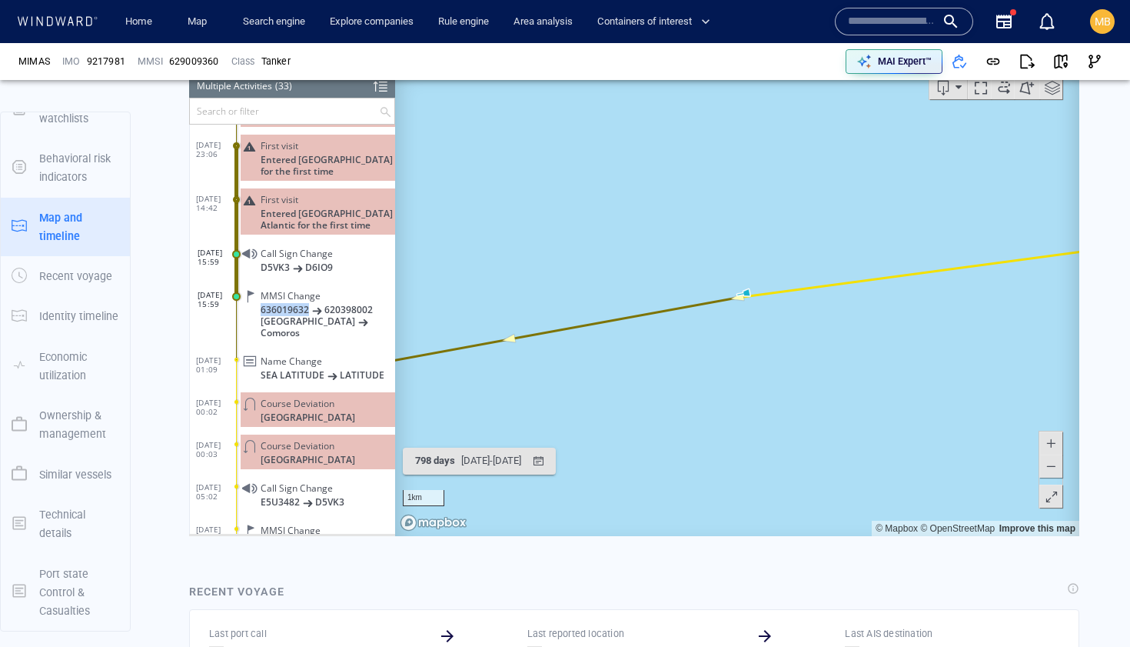
drag, startPoint x: 307, startPoint y: 308, endPoint x: 260, endPoint y: 312, distance: 47.1
click at [260, 312] on div "MMSI Change 636019632 620398002 Liberia Comoros" at bounding box center [318, 313] width 155 height 58
drag, startPoint x: 373, startPoint y: 310, endPoint x: 325, endPoint y: 311, distance: 47.7
click at [325, 311] on p "636019632 620398002" at bounding box center [328, 309] width 135 height 12
copy span "620398002"
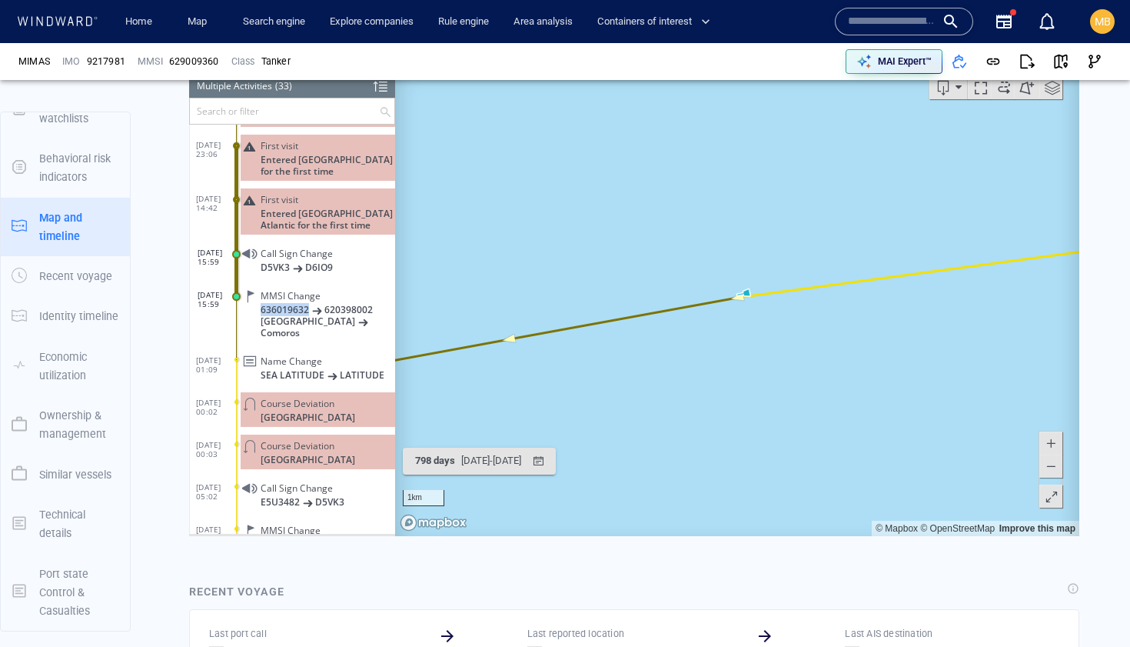
drag, startPoint x: 306, startPoint y: 312, endPoint x: 260, endPoint y: 311, distance: 46.2
click at [260, 311] on div "MMSI Change 636019632 620398002 Liberia Comoros" at bounding box center [318, 313] width 155 height 58
copy span "636019632"
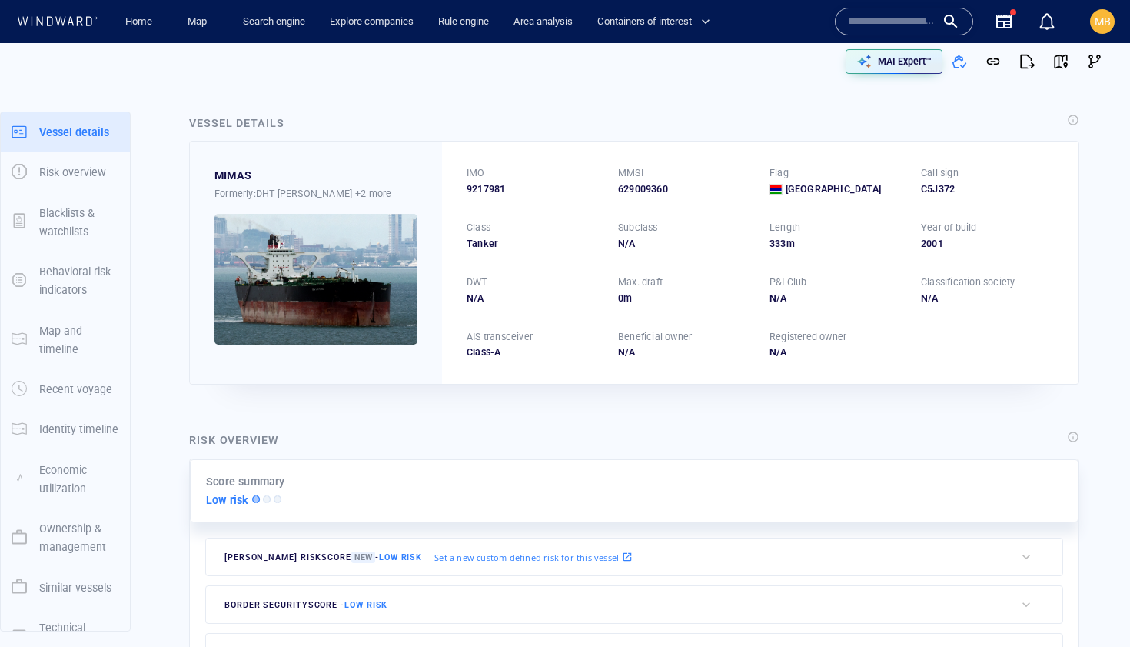
click at [866, 15] on input "text" at bounding box center [892, 21] width 88 height 23
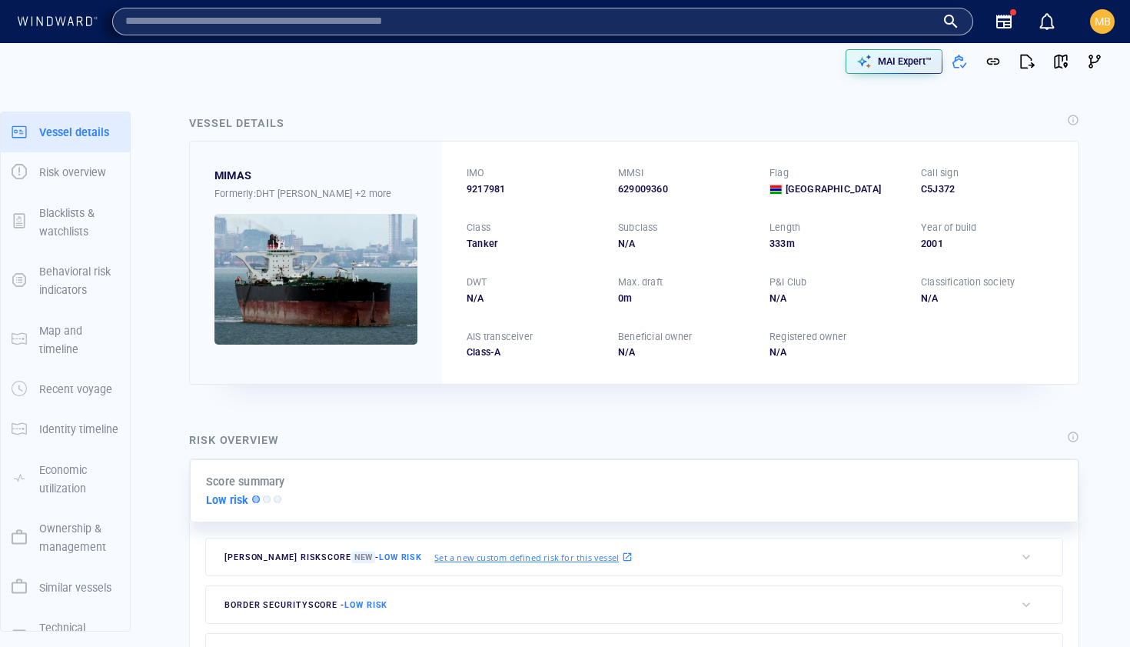
paste input "*********"
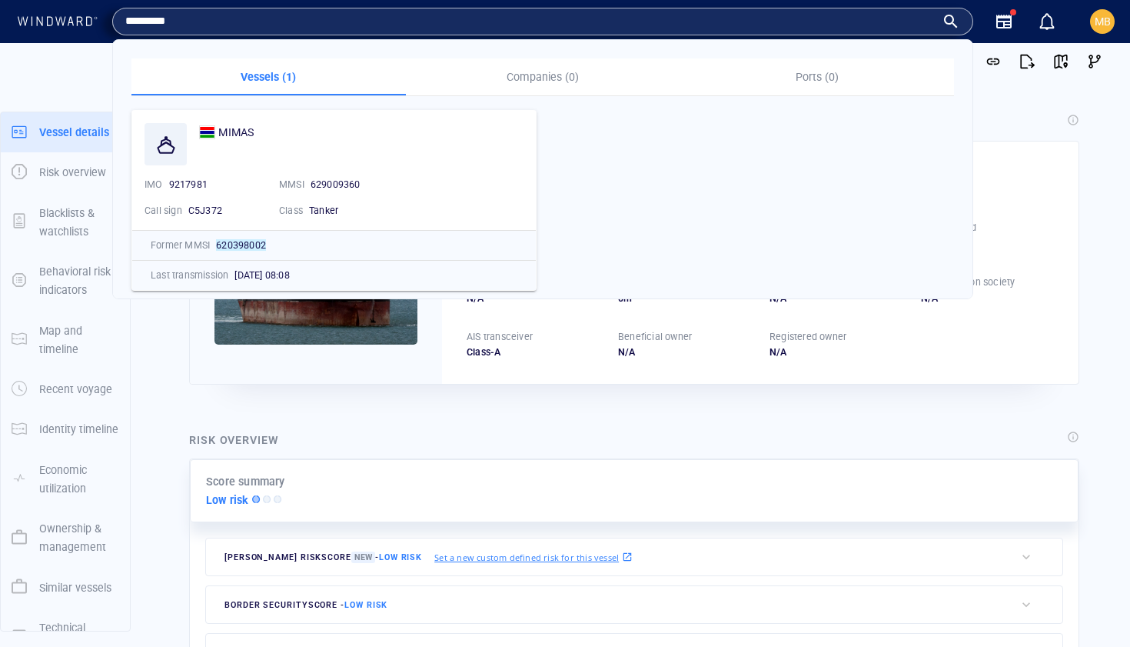
type input "*********"
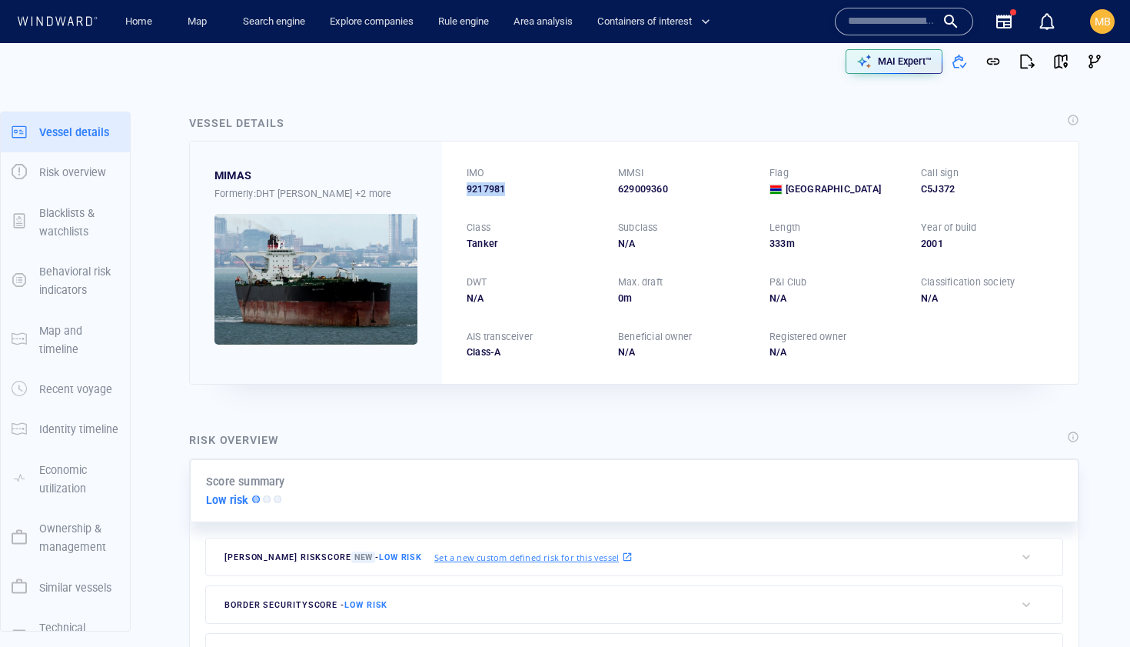
drag, startPoint x: 515, startPoint y: 190, endPoint x: 460, endPoint y: 184, distance: 55.7
click at [460, 184] on div "IMO 9217981 MMSI 629009360 Flag Gambia Call sign C5J372 Class Tanker Subclass N…" at bounding box center [760, 262] width 637 height 242
copy span "9217981"
